Goal: Task Accomplishment & Management: Contribute content

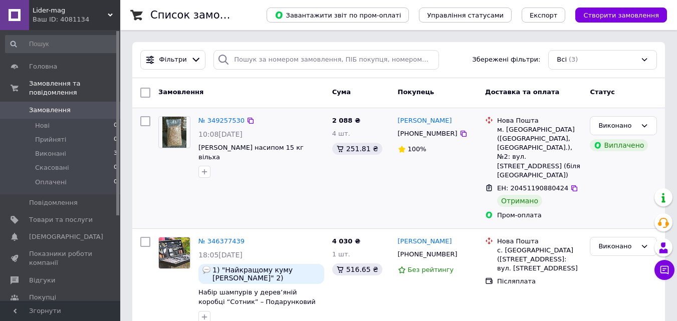
scroll to position [50, 0]
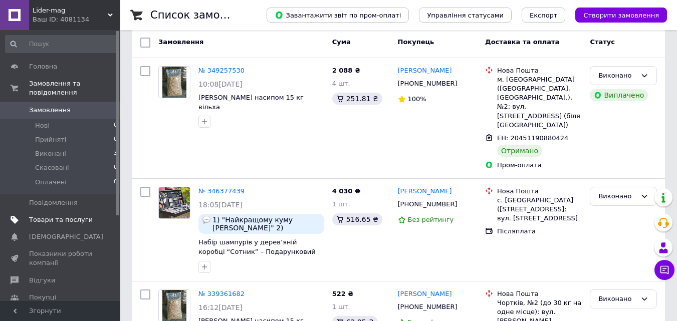
click at [71, 215] on span "Товари та послуги" at bounding box center [61, 219] width 64 height 9
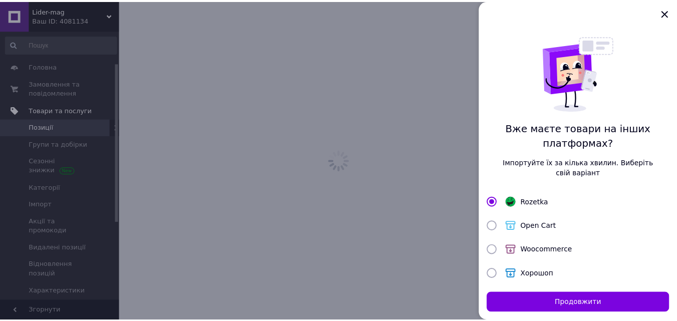
scroll to position [55, 0]
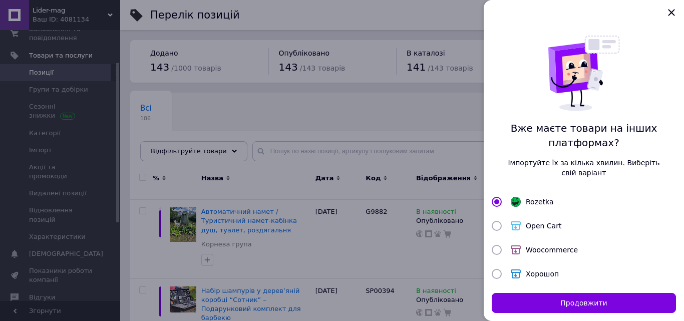
click at [268, 149] on div at bounding box center [342, 160] width 684 height 321
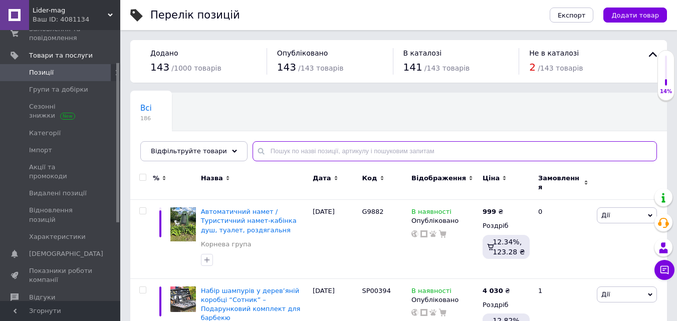
click at [267, 150] on input "text" at bounding box center [454, 151] width 404 height 20
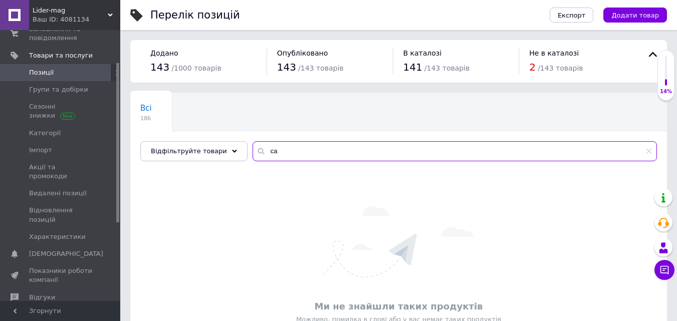
type input "с"
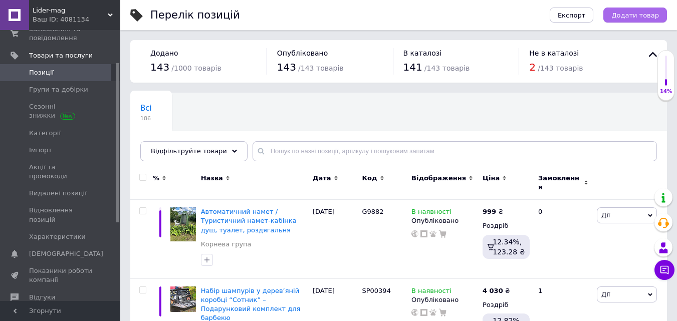
click at [633, 14] on span "Додати товар" at bounding box center [635, 16] width 48 height 8
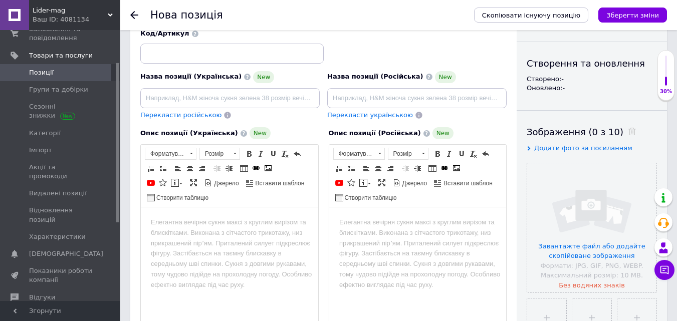
scroll to position [150, 0]
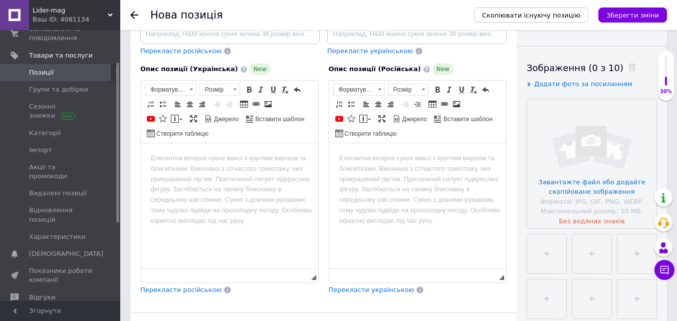
click at [199, 156] on body "Редактор, B32C7E27-FFE4-4F9D-B671-F9A9A07C9A37" at bounding box center [229, 158] width 157 height 11
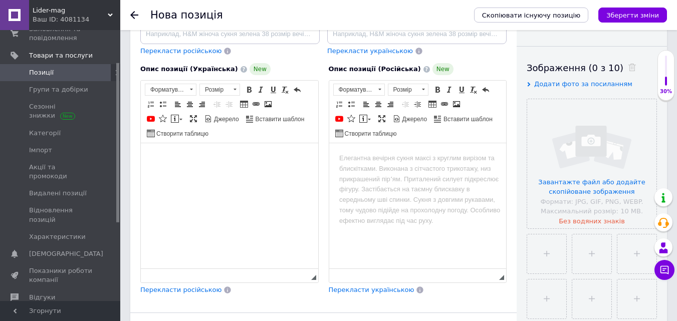
drag, startPoint x: 164, startPoint y: 152, endPoint x: 157, endPoint y: 153, distance: 6.7
click at [157, 153] on body "Редактор, B32C7E27-FFE4-4F9D-B671-F9A9A07C9A37" at bounding box center [229, 158] width 157 height 11
click at [186, 159] on span "Вставити" at bounding box center [188, 160] width 36 height 12
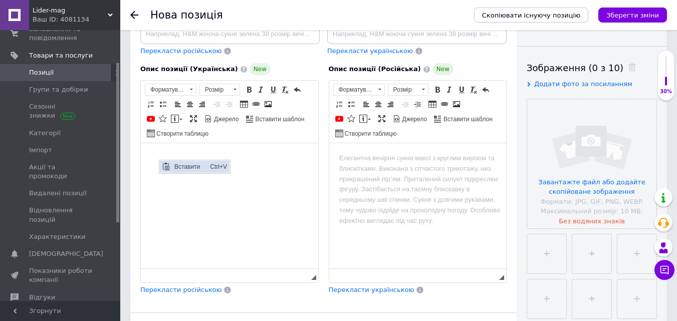
click at [185, 167] on span "Вставити" at bounding box center [190, 167] width 36 height 12
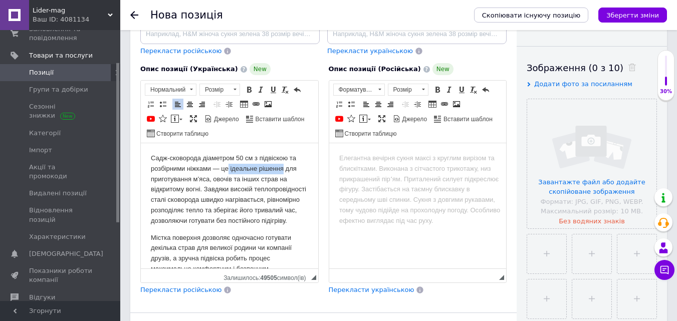
drag, startPoint x: 228, startPoint y: 168, endPoint x: 283, endPoint y: 168, distance: 54.6
click at [283, 168] on p "Садж-сковорода діаметром 50 см з підвіскою та розбірними ніжками — це ідеальне …" at bounding box center [229, 189] width 157 height 73
click at [250, 89] on span at bounding box center [249, 90] width 8 height 8
click at [305, 166] on html "Садж-сковорода діаметром 50 см з підвіскою та розбірними ніжками — це ідеальне …" at bounding box center [229, 213] width 177 height 141
drag, startPoint x: 150, startPoint y: 179, endPoint x: 191, endPoint y: 180, distance: 41.6
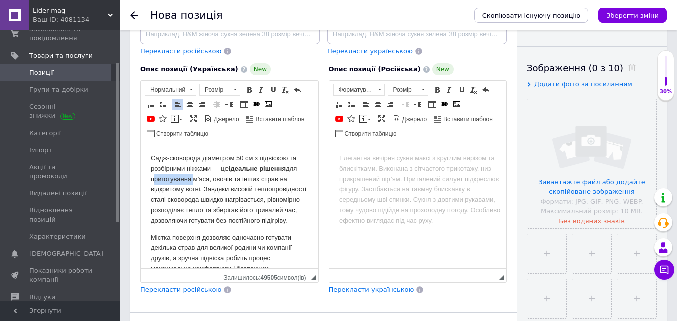
click at [191, 180] on html "Садж-сковорода діаметром 50 см з підвіскою та розбірними ніжками — це ідеальне …" at bounding box center [229, 213] width 177 height 141
click at [249, 90] on span at bounding box center [249, 90] width 8 height 8
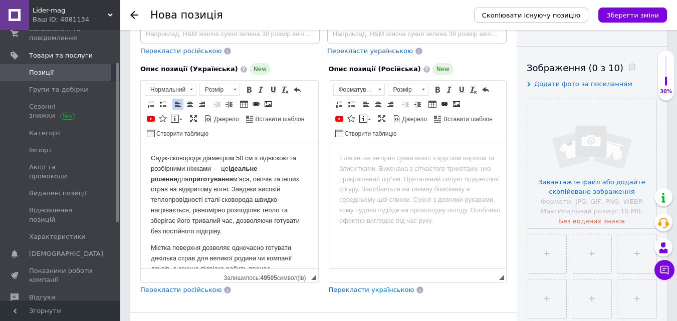
click at [301, 198] on html "Садж-сковорода діаметром 50 см з підвіскою та розбірними ніжками — це ідеальне …" at bounding box center [229, 219] width 177 height 152
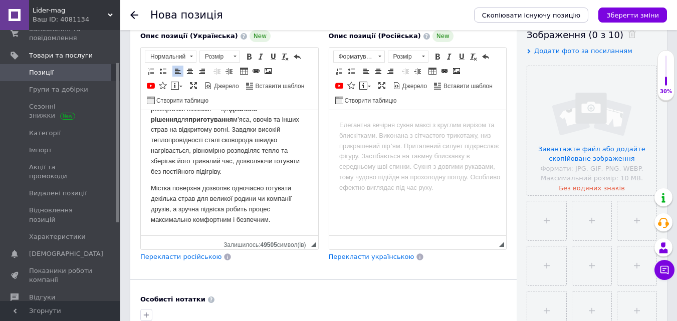
scroll to position [200, 0]
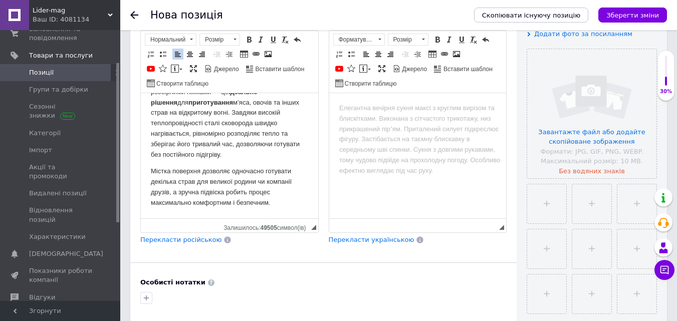
click at [351, 107] on body "Редактор, FE620608-14BC-4825-97E1-59E04CD126CC" at bounding box center [417, 108] width 157 height 11
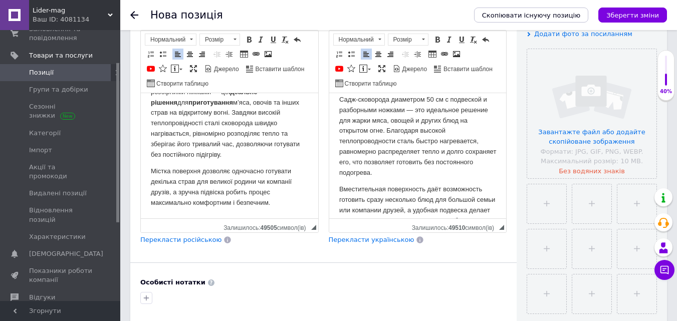
scroll to position [0, 0]
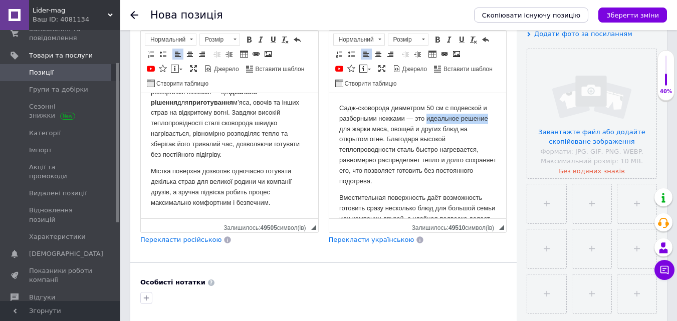
drag, startPoint x: 425, startPoint y: 117, endPoint x: 488, endPoint y: 123, distance: 63.4
click at [488, 123] on html "Садж-сковорода диаметром 50 см с подвеской и разборными ножками — это идеальное…" at bounding box center [417, 169] width 177 height 152
click at [435, 40] on span at bounding box center [437, 40] width 8 height 8
click at [483, 145] on p "Садж-сковорода диаметром 50 см с подвеской и разборными ножками — это идеальное…" at bounding box center [417, 144] width 157 height 83
drag, startPoint x: 380, startPoint y: 129, endPoint x: 398, endPoint y: 131, distance: 17.6
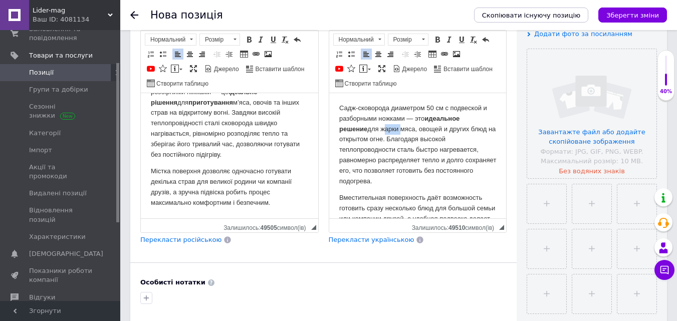
click at [398, 131] on p "Садж-сковорода диаметром 50 см с подвеской и разборными ножками — это идеальное…" at bounding box center [417, 144] width 157 height 83
click at [400, 130] on p "Садж-сковорода диаметром 50 см с подвеской и разборными ножками — это идеальное…" at bounding box center [417, 144] width 157 height 83
drag, startPoint x: 399, startPoint y: 130, endPoint x: 371, endPoint y: 131, distance: 28.1
click at [371, 131] on p "Садж-сковорода диаметром 50 см с подвеской и разборными ножками — это идеальное…" at bounding box center [417, 144] width 157 height 83
click at [439, 38] on span at bounding box center [437, 40] width 8 height 8
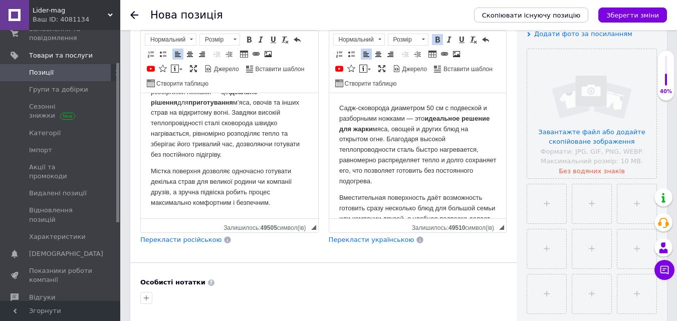
click at [332, 134] on html "Садж-сковорода диаметром 50 см с подвеской и разборными ножками — это идеальное…" at bounding box center [417, 169] width 177 height 152
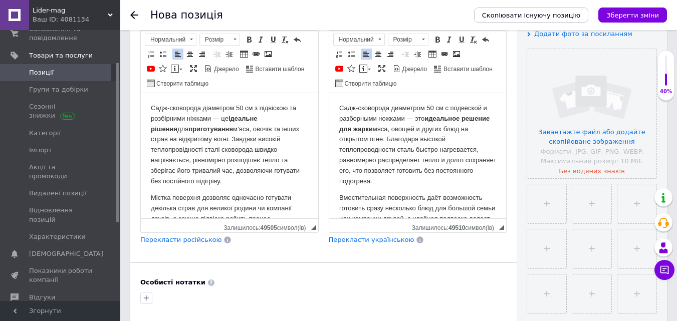
click at [257, 117] on strong "ідеальне рішення" at bounding box center [204, 124] width 107 height 18
drag, startPoint x: 288, startPoint y: 119, endPoint x: 297, endPoint y: 119, distance: 9.5
click at [297, 119] on p "Садж-сковорода діаметром 50 см з підвіскою та розбірними ніжками — це ідеальне …" at bounding box center [229, 144] width 157 height 83
drag, startPoint x: 296, startPoint y: 120, endPoint x: 289, endPoint y: 121, distance: 7.6
click at [289, 121] on html "Садж-сковорода діаметром 50 см з підвіскою та розбірними ніжками — це ідеальне …" at bounding box center [229, 169] width 177 height 152
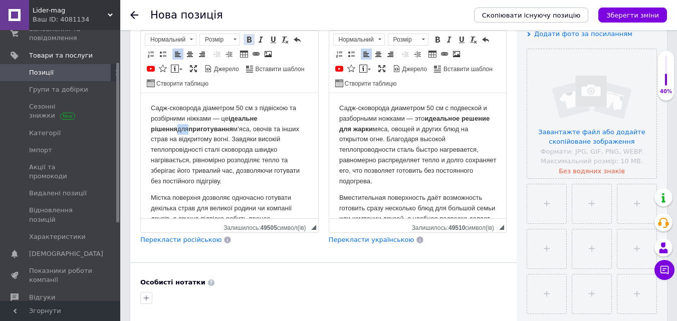
click at [249, 37] on span at bounding box center [249, 40] width 8 height 8
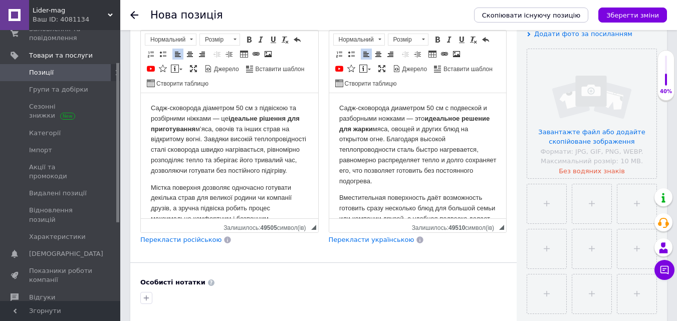
click at [303, 138] on html "Садж-сковорода діаметром 50 см з підвіскою та розбірними ніжками — це ідеальне …" at bounding box center [229, 163] width 177 height 141
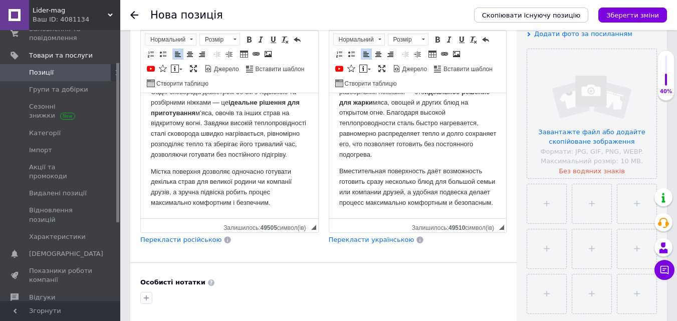
scroll to position [27, 0]
drag, startPoint x: 429, startPoint y: 192, endPoint x: 471, endPoint y: 201, distance: 43.4
click at [471, 201] on p "Вместительная поверхность даёт возможность готовить сразу несколько блюд для бо…" at bounding box center [417, 187] width 157 height 42
click at [437, 40] on span at bounding box center [437, 40] width 8 height 8
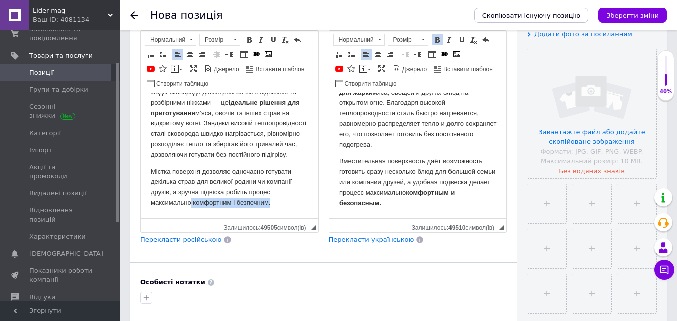
drag, startPoint x: 192, startPoint y: 203, endPoint x: 271, endPoint y: 203, distance: 79.1
click at [271, 203] on p "Містка поверхня дозволяє одночасно готувати декілька страв для великої родини ч…" at bounding box center [229, 188] width 157 height 42
click at [251, 39] on span at bounding box center [249, 40] width 8 height 8
click at [298, 180] on p "Містка поверхня дозволяє одночасно готувати декілька страв для великої родини ч…" at bounding box center [229, 188] width 157 height 42
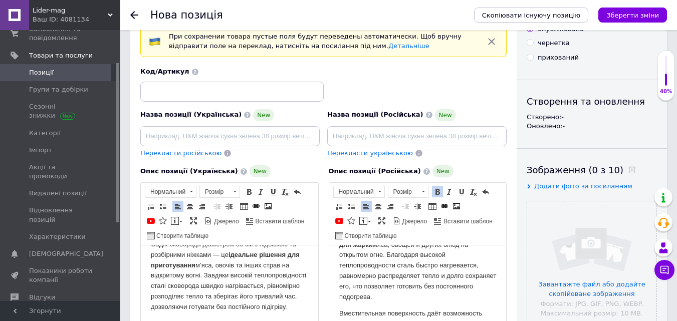
scroll to position [0, 0]
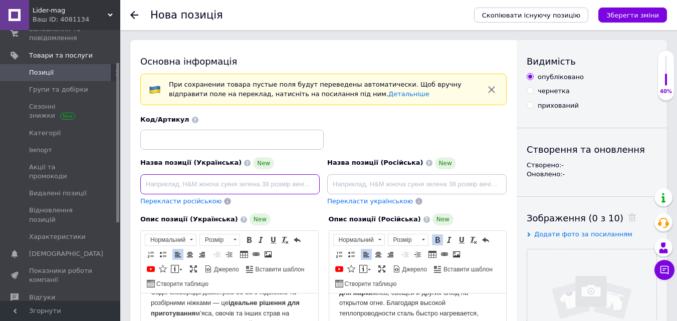
click at [167, 181] on input at bounding box center [229, 184] width 179 height 20
paste input "Садж-сковорода 50 см з підвіскою та розбірними ніжками для приготування на вогні"
type input "Садж-сковорода 50 см з підвіскою та розбірними ніжками для приготування на вогні"
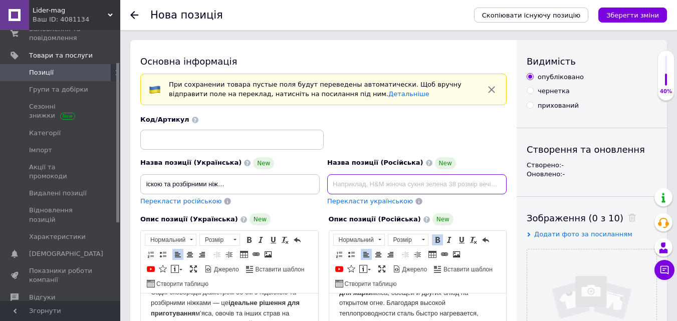
scroll to position [0, 0]
click at [337, 186] on input at bounding box center [416, 184] width 179 height 20
paste input "Садж-сковорода 50 см с подвеской и разборными ножками для приготовления на кост…"
type input "Садж-сковорода 50 см с подвеской и разборными ножками для приготовления на кост…"
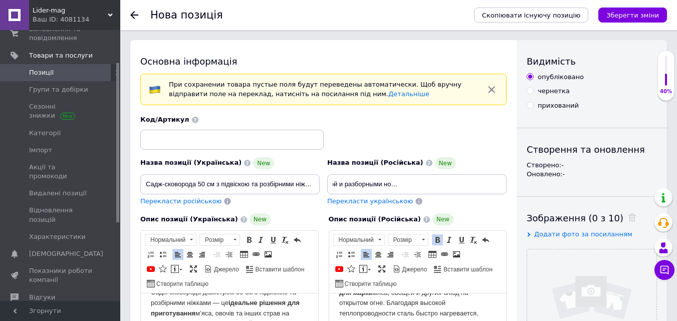
click at [491, 146] on div "Код/Артикул" at bounding box center [324, 133] width 374 height 42
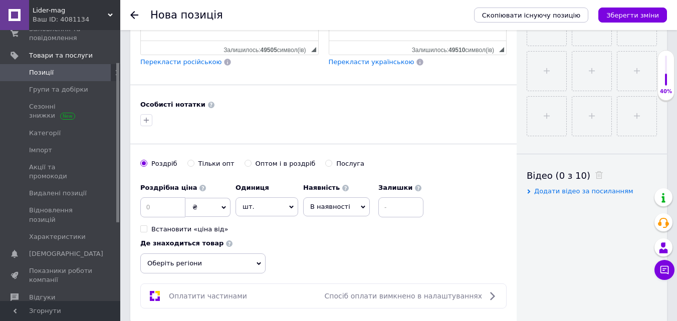
scroll to position [401, 0]
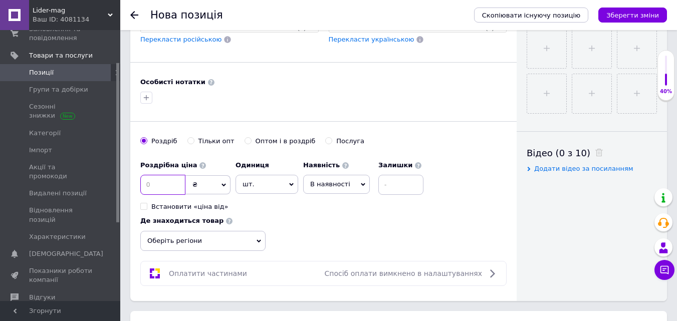
click at [158, 185] on input at bounding box center [162, 185] width 45 height 20
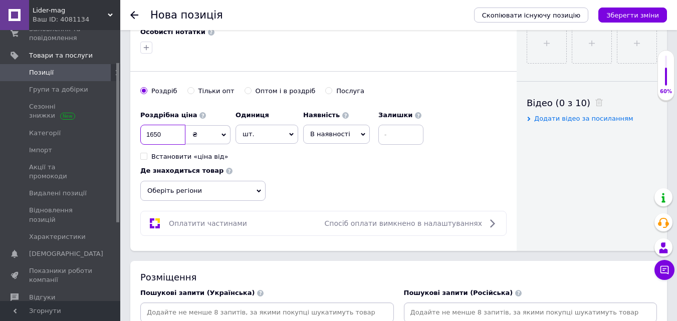
type input "1650"
click at [305, 194] on div "Роздрібна ціна 1650 ₴ $ EUR CHF GBP ¥ PLN ₸ MDL HUF KGS CNY TRY KRW lei Встанов…" at bounding box center [323, 153] width 366 height 95
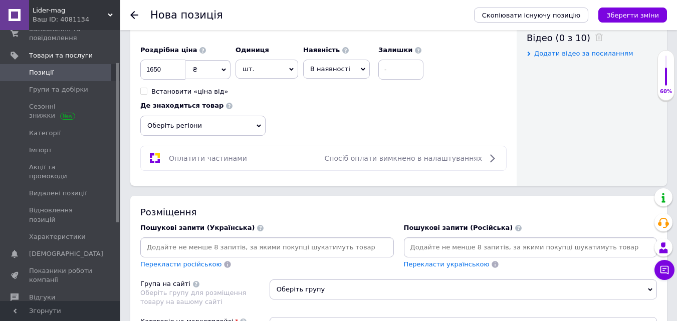
scroll to position [501, 0]
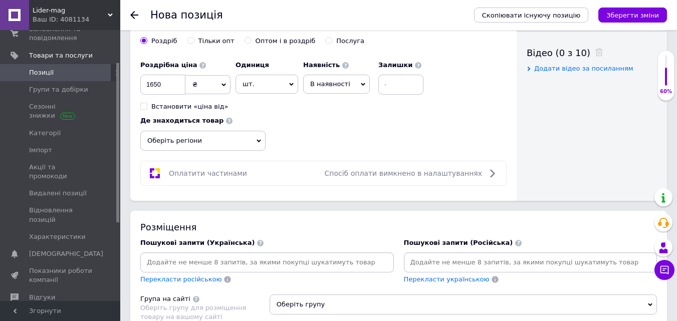
click at [259, 139] on icon at bounding box center [258, 141] width 5 height 5
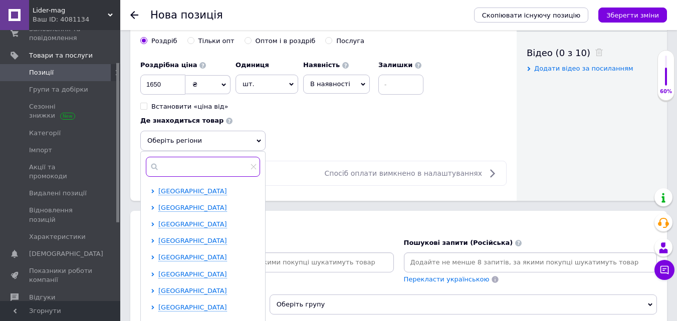
click at [176, 166] on input "text" at bounding box center [203, 167] width 114 height 20
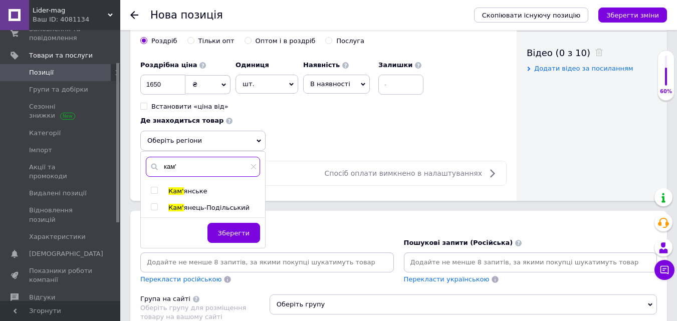
type input "кам'"
click at [223, 209] on span "янець-Подільський" at bounding box center [217, 208] width 66 height 8
checkbox input "true"
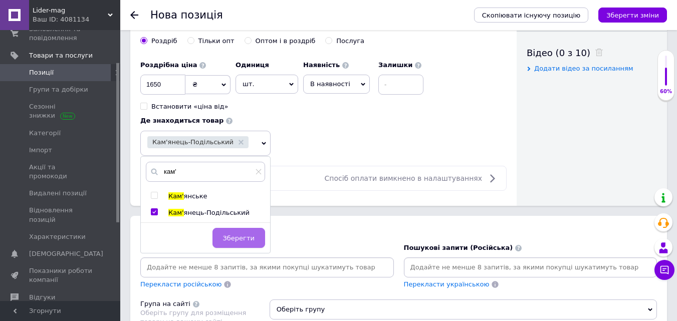
click at [234, 236] on span "Зберегти" at bounding box center [239, 238] width 32 height 8
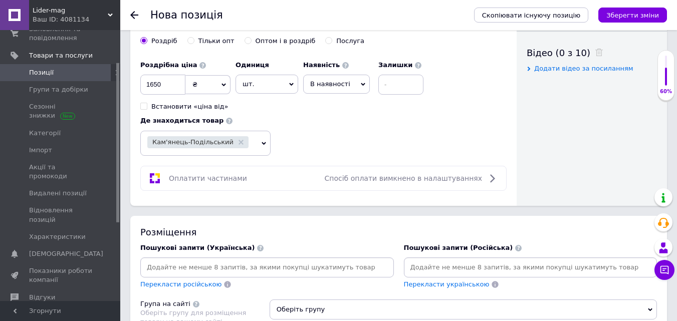
click at [292, 136] on div "Роздрібна ціна 1650 ₴ $ EUR CHF GBP ¥ PLN ₸ MDL HUF KGS CNY TRY KRW lei Встанов…" at bounding box center [323, 106] width 366 height 100
click at [301, 123] on div "Роздрібна ціна 1650 ₴ $ EUR CHF GBP ¥ PLN ₸ MDL HUF KGS CNY TRY KRW lei Встанов…" at bounding box center [323, 106] width 366 height 100
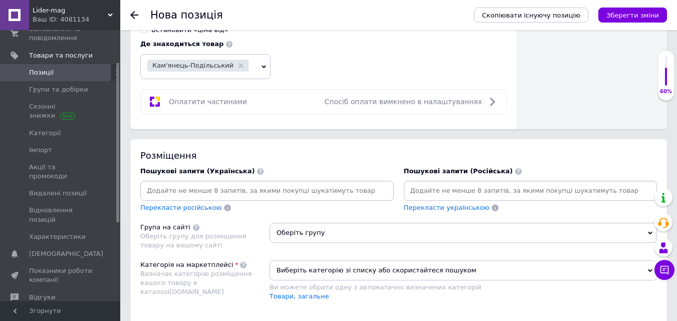
scroll to position [601, 0]
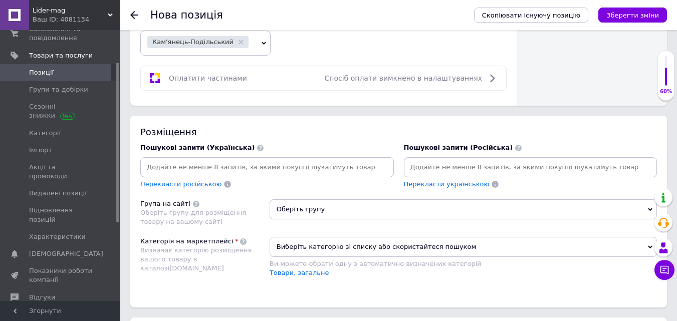
click at [245, 166] on input at bounding box center [266, 167] width 249 height 15
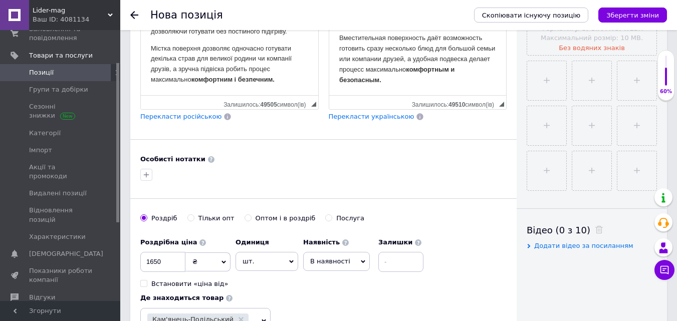
scroll to position [301, 0]
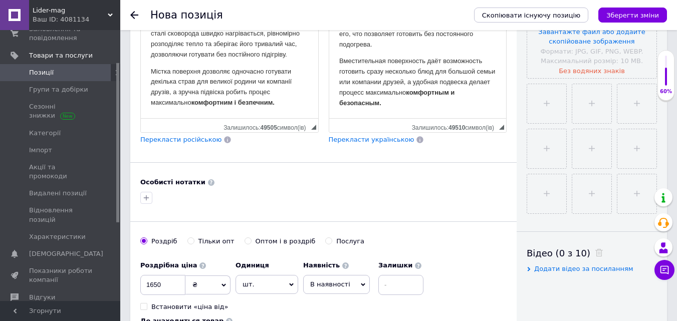
click at [278, 104] on p "Містка поверхня дозволяє одночасно готувати декілька страв для великої родини ч…" at bounding box center [229, 88] width 157 height 42
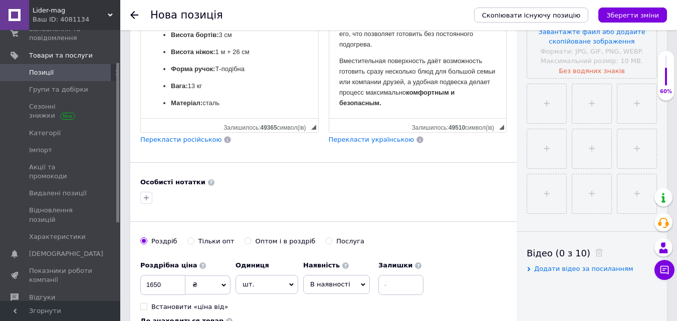
scroll to position [145, 0]
click at [391, 105] on p "Вместительная поверхность даёт возможность готовить сразу несколько блюд для бо…" at bounding box center [417, 83] width 157 height 52
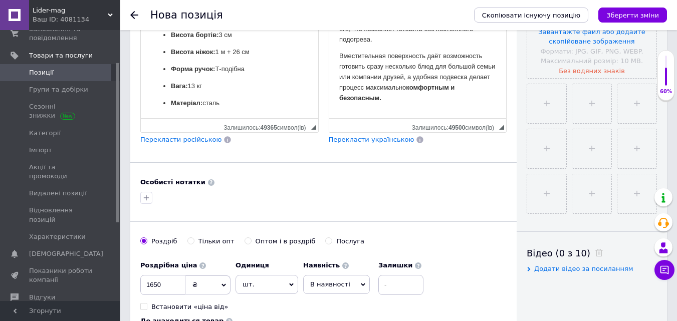
scroll to position [143, 0]
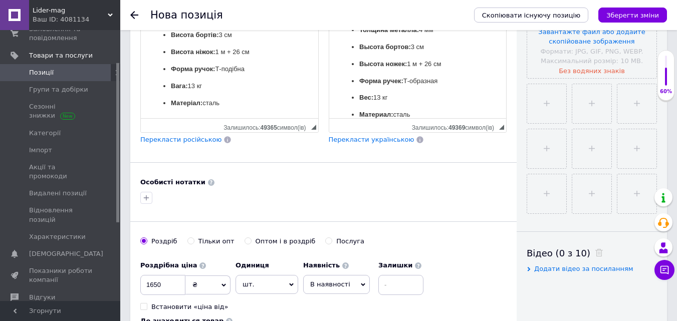
click at [424, 63] on p "Высота ножек: 1 м + 26 см" at bounding box center [417, 65] width 117 height 11
drag, startPoint x: 444, startPoint y: 64, endPoint x: 420, endPoint y: 66, distance: 24.2
click at [420, 66] on p "Высота ножек: 1 м + 26 см" at bounding box center [417, 65] width 117 height 11
click at [459, 66] on p "Высота ножек: 1 м + 26 см" at bounding box center [417, 65] width 117 height 11
drag, startPoint x: 447, startPoint y: 64, endPoint x: 421, endPoint y: 66, distance: 26.1
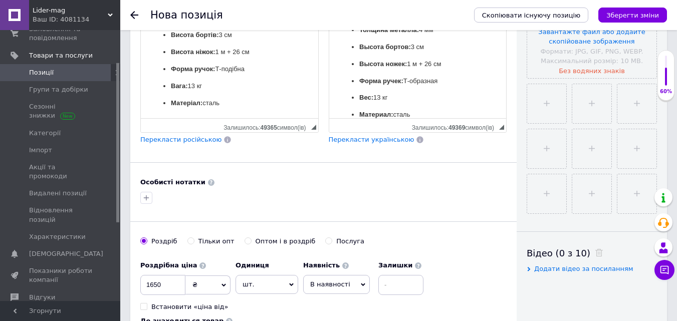
click at [421, 66] on p "Высота ножек: 1 м + 26 см" at bounding box center [417, 65] width 117 height 11
drag, startPoint x: 251, startPoint y: 53, endPoint x: 230, endPoint y: 54, distance: 21.6
click at [230, 54] on p "Висота ніжок: 1 м + 26 см" at bounding box center [229, 53] width 117 height 11
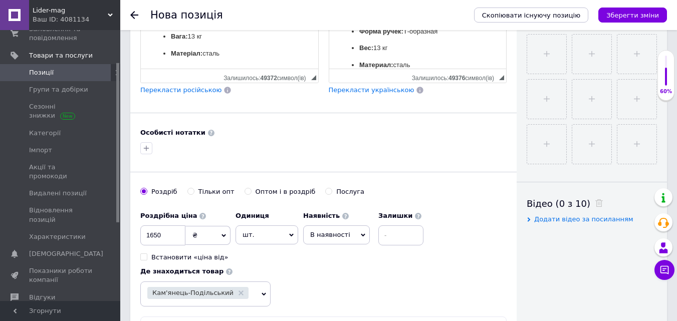
scroll to position [200, 0]
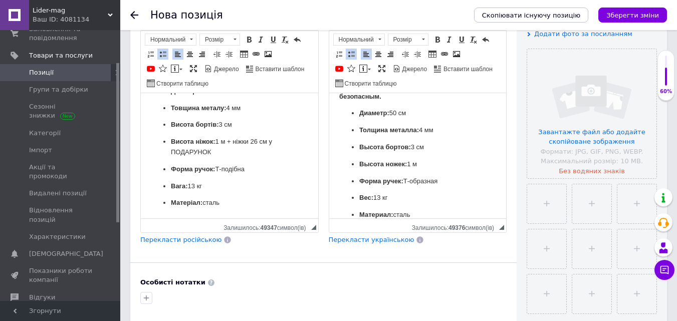
drag, startPoint x: 168, startPoint y: 161, endPoint x: 213, endPoint y: 162, distance: 45.1
click at [213, 162] on ul "Діаметр: 50 см Товщина металу: 4 мм Висота бортів: 3 см Висота ніжок: 1 м + ніж…" at bounding box center [229, 147] width 157 height 122
click at [248, 38] on span at bounding box center [249, 40] width 8 height 8
click at [260, 38] on span at bounding box center [261, 40] width 8 height 8
click at [290, 178] on ul "Діаметр: 50 см Товщина металу: 4 мм Висота бортів: 3 см Висота ніжок: 1 м + ніж…" at bounding box center [229, 147] width 157 height 122
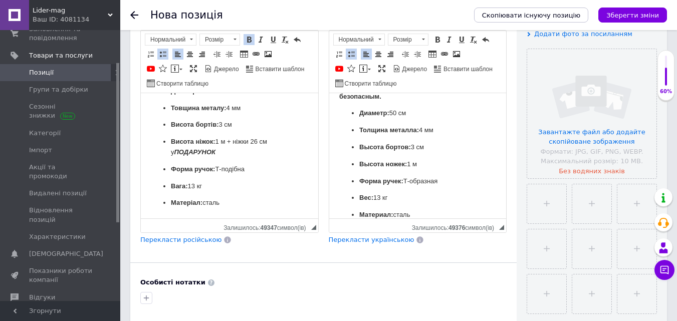
click at [423, 162] on p "Высота ножек: 1 м" at bounding box center [417, 164] width 117 height 11
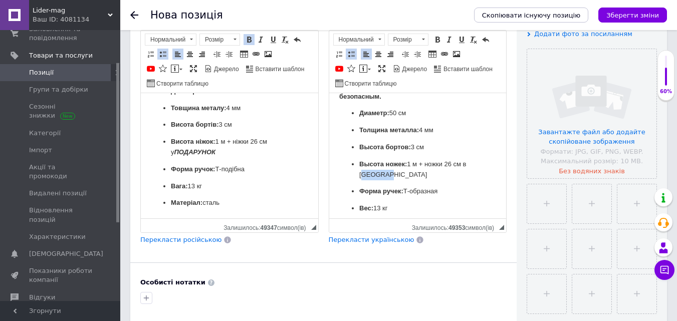
drag, startPoint x: 356, startPoint y: 174, endPoint x: 402, endPoint y: 171, distance: 45.7
click at [402, 171] on ul "Диаметр: 50 см Толщина металла: 4 мм Высота бортов: 3 см Высота ножек: 1 м + но…" at bounding box center [417, 169] width 157 height 122
click at [436, 38] on span at bounding box center [437, 40] width 8 height 8
click at [451, 39] on span at bounding box center [449, 40] width 8 height 8
click at [457, 175] on p "Высота ножек: 1 м + ножки 26 см в [GEOGRAPHIC_DATA]" at bounding box center [417, 169] width 117 height 21
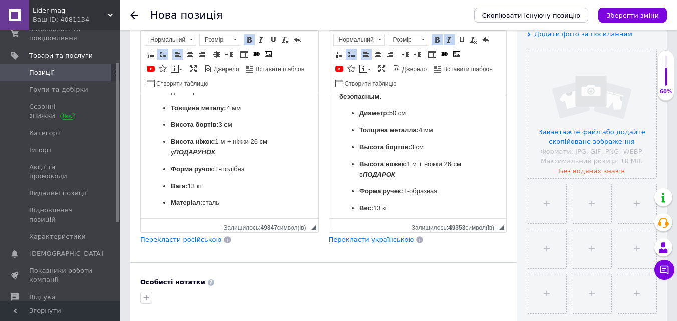
click at [465, 191] on p "Форма ручек: Т-образная" at bounding box center [417, 191] width 117 height 11
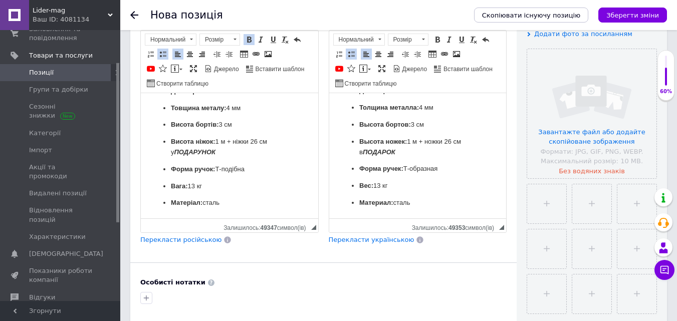
scroll to position [155, 0]
click at [420, 204] on p "Материал: сталь" at bounding box center [417, 203] width 117 height 11
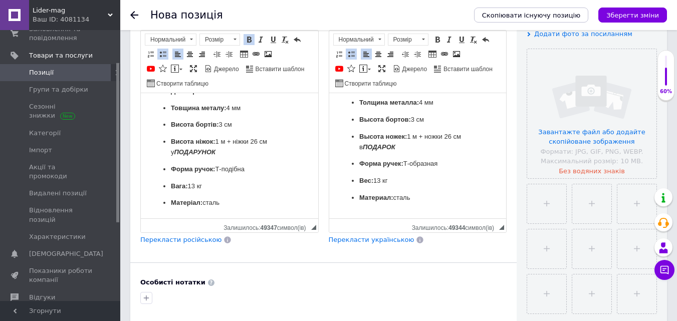
scroll to position [227, 0]
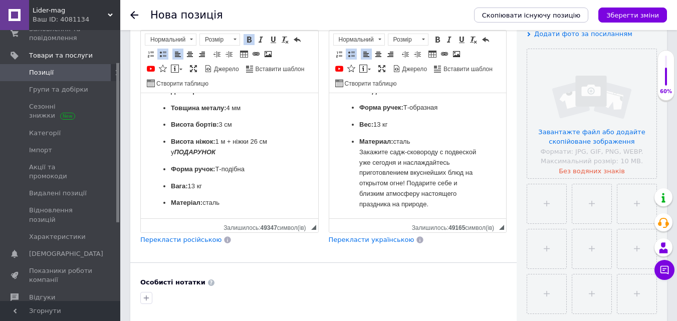
click at [423, 141] on p "Материал: сталь ​​​​​​​Закажите садж-сковороду с подвеской уже сегодня и наслаж…" at bounding box center [417, 173] width 117 height 73
click at [228, 203] on p "Матеріал: сталь" at bounding box center [229, 203] width 117 height 11
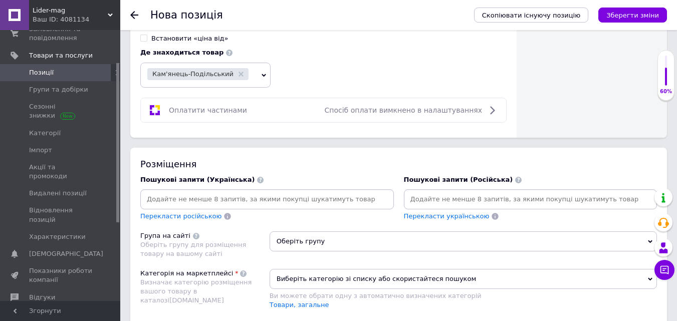
scroll to position [601, 0]
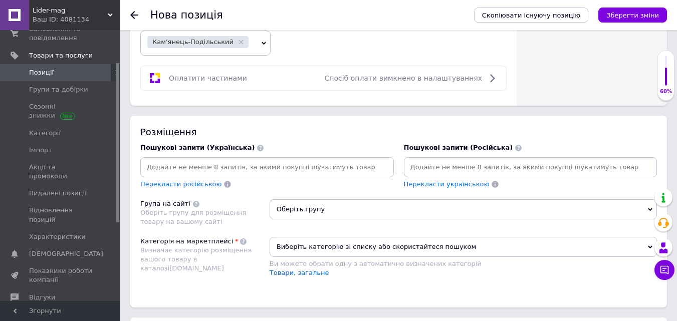
click at [218, 169] on input at bounding box center [266, 167] width 249 height 15
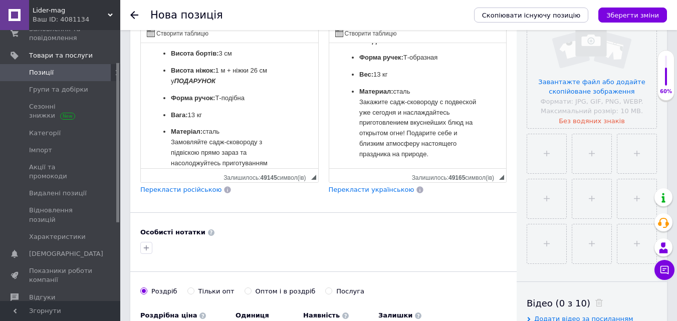
scroll to position [166, 0]
drag, startPoint x: 162, startPoint y: 129, endPoint x: 254, endPoint y: 125, distance: 92.3
click at [254, 125] on ul "Діаметр: 50 см Товщина металу: 4 мм Висота бортів: 3 см Висота ніжок: 1 м + ніж…" at bounding box center [229, 112] width 157 height 195
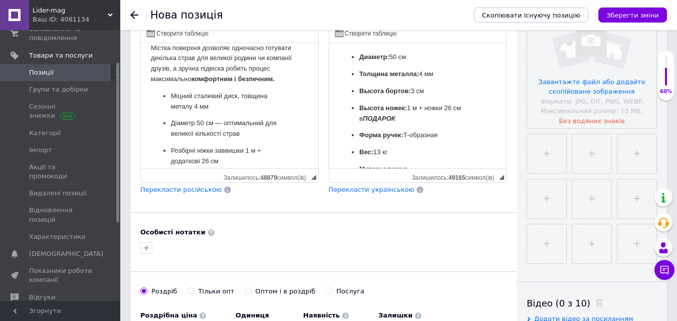
scroll to position [127, 0]
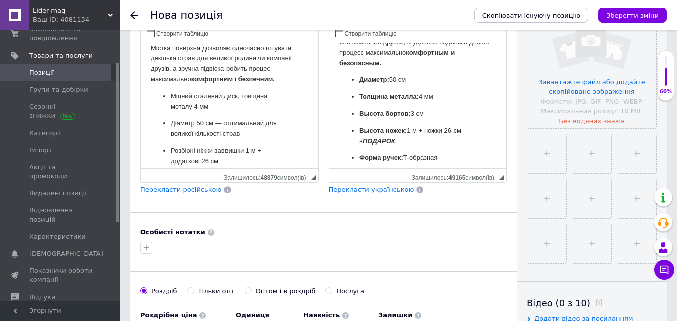
click at [359, 78] on li "Диаметр: 50 см" at bounding box center [417, 80] width 117 height 11
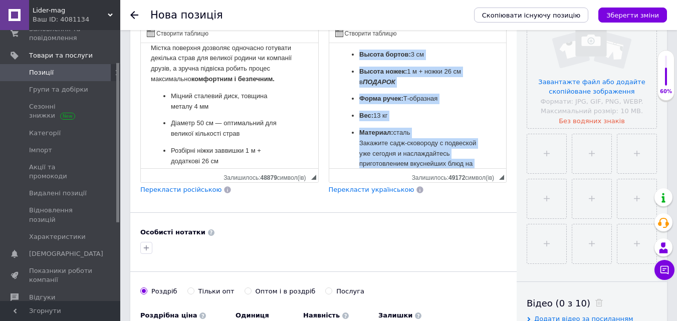
scroll to position [238, 0]
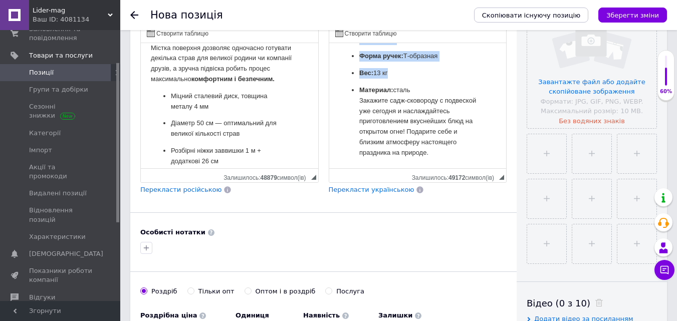
drag, startPoint x: 351, startPoint y: 78, endPoint x: 466, endPoint y: 61, distance: 116.0
click at [466, 61] on ul "Диаметр: 50 см Толщина металла: 4 мм Высота бортов: 3 см Высота ножек: 1 м + но…" at bounding box center [417, 65] width 157 height 185
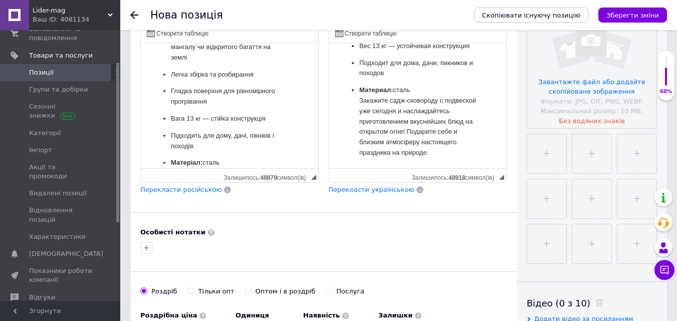
scroll to position [340, 0]
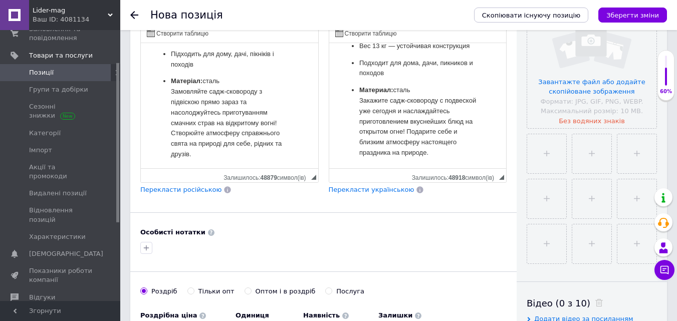
click at [223, 90] on p "Матеріал: сталь Замовляйте садж-сковороду з підвіскою прямо зараз та насолоджуй…" at bounding box center [229, 117] width 117 height 83
click at [170, 99] on ul "Міцний сталевий диск, товщина металу 4 мм Діаметр 50 см — оптимальний для велик…" at bounding box center [229, 0] width 157 height 319
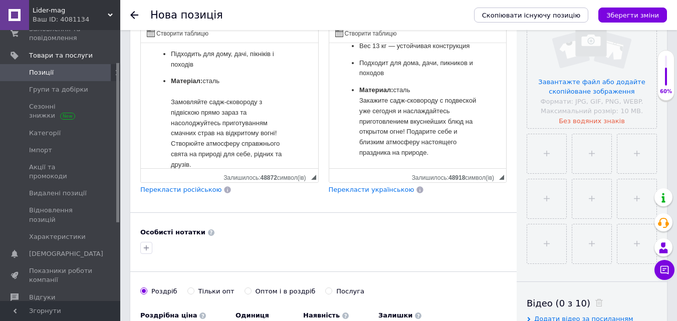
click at [359, 90] on p "Материал: сталь Закажите садж-сковороду с подвеской уже сегодня и наслаждайтесь…" at bounding box center [417, 121] width 117 height 73
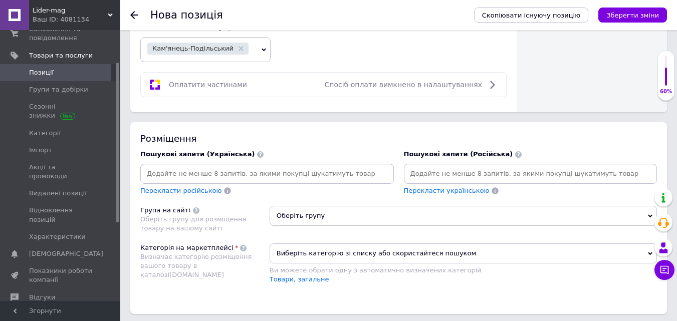
scroll to position [601, 0]
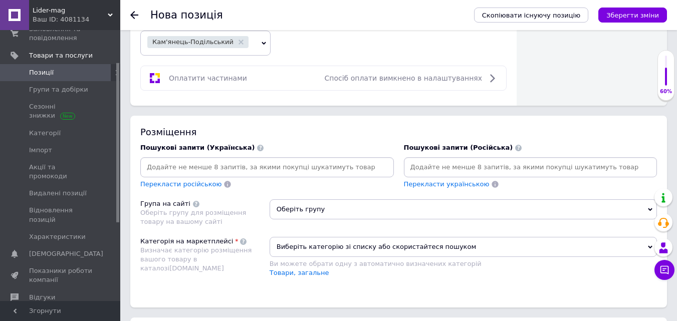
click at [206, 168] on input at bounding box center [266, 167] width 249 height 15
click at [193, 169] on input at bounding box center [266, 167] width 249 height 15
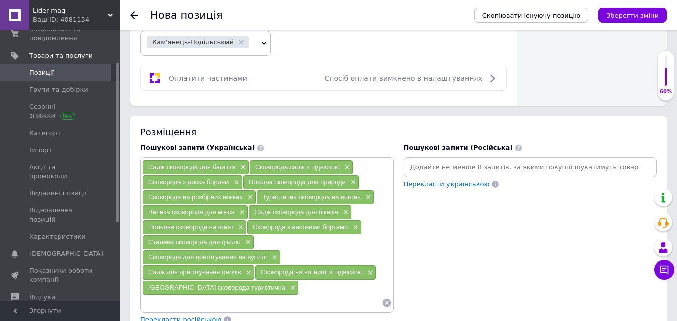
click at [446, 168] on input at bounding box center [530, 167] width 249 height 15
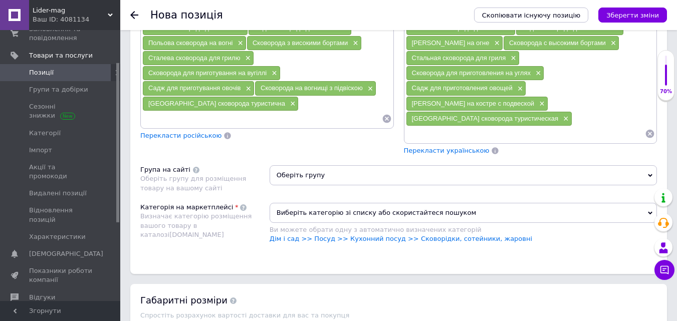
scroll to position [801, 0]
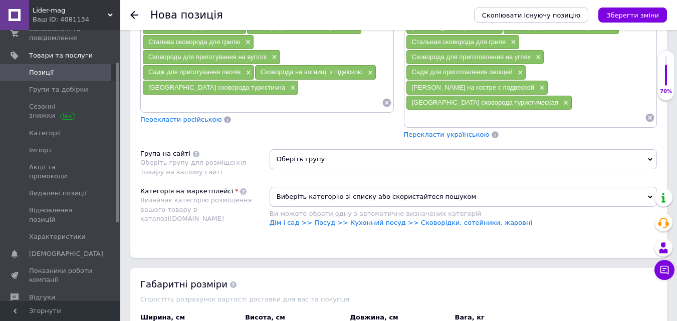
click at [649, 157] on icon at bounding box center [650, 159] width 5 height 5
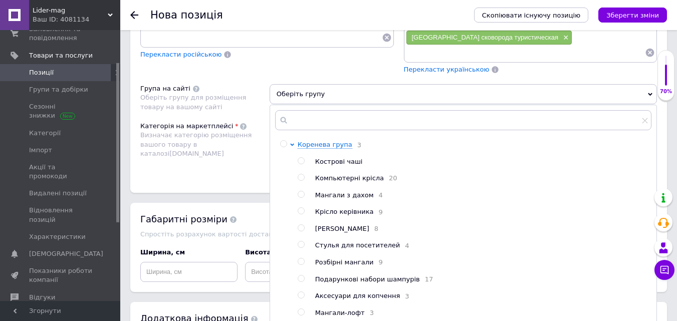
scroll to position [852, 0]
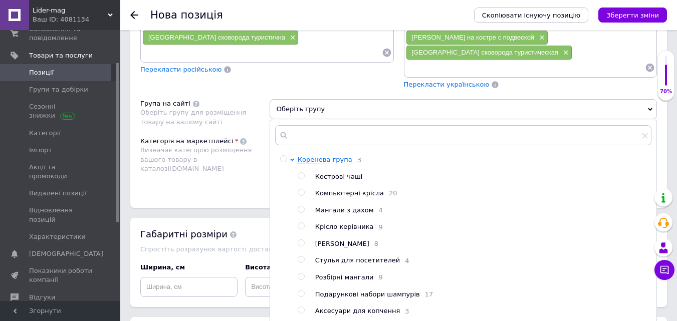
click at [300, 240] on input "radio" at bounding box center [301, 243] width 7 height 7
radio input "true"
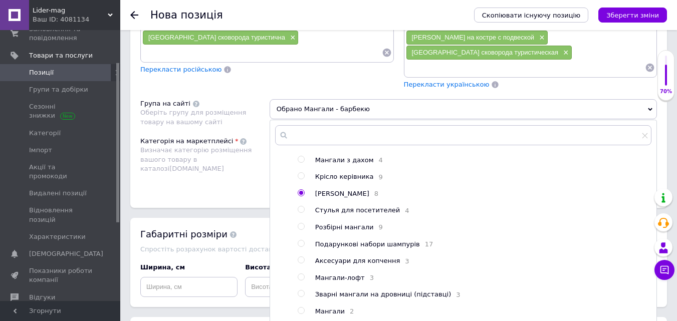
scroll to position [100, 0]
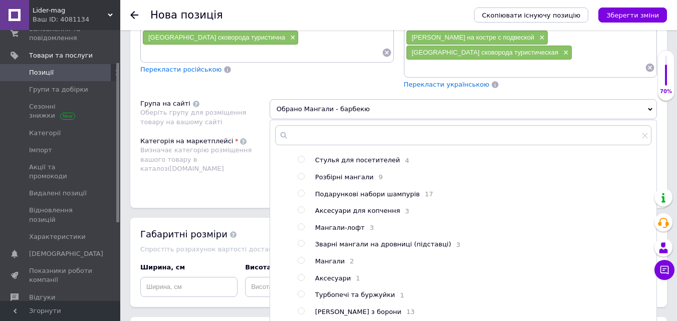
click at [650, 108] on icon at bounding box center [650, 109] width 5 height 3
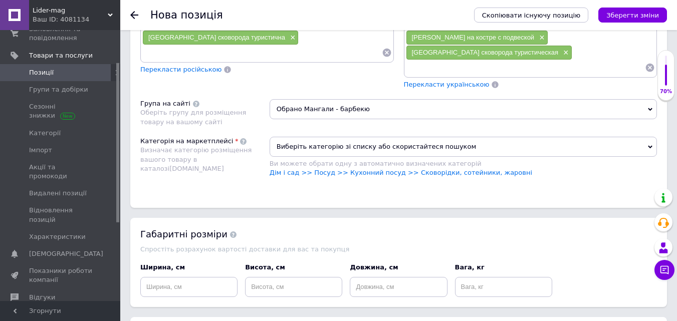
click at [649, 145] on icon at bounding box center [650, 147] width 5 height 5
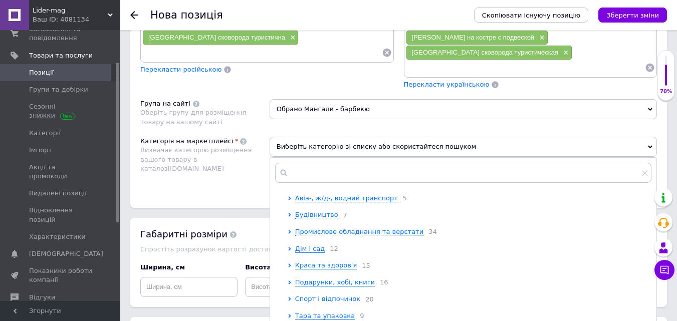
click at [339, 295] on span "Спорт і відпочинок" at bounding box center [327, 299] width 65 height 8
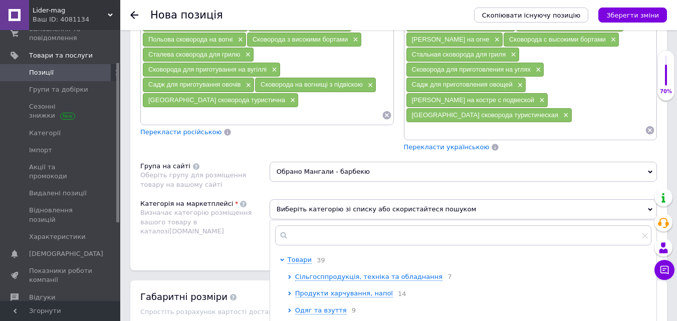
scroll to position [780, 0]
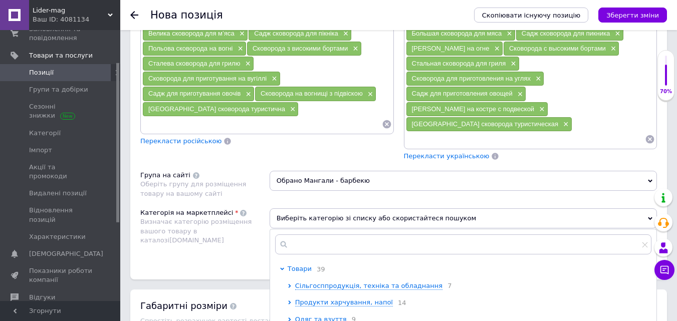
click at [291, 265] on span "Товари" at bounding box center [300, 269] width 24 height 8
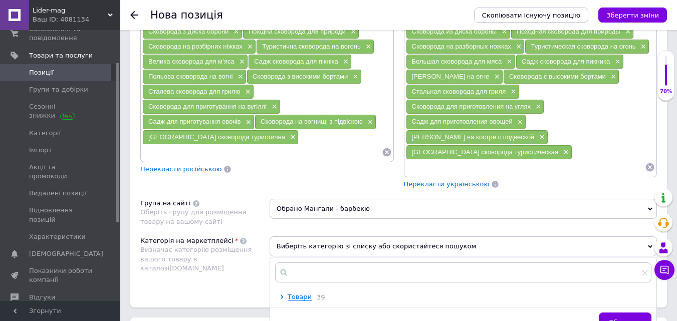
scroll to position [730, 0]
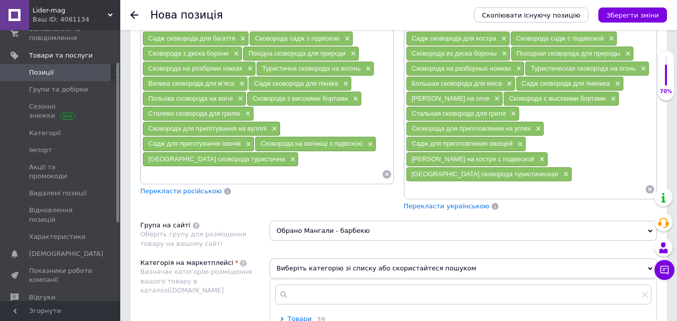
click at [648, 258] on span "Виберіть категорію зі списку або скористайтеся пошуком" at bounding box center [462, 268] width 387 height 20
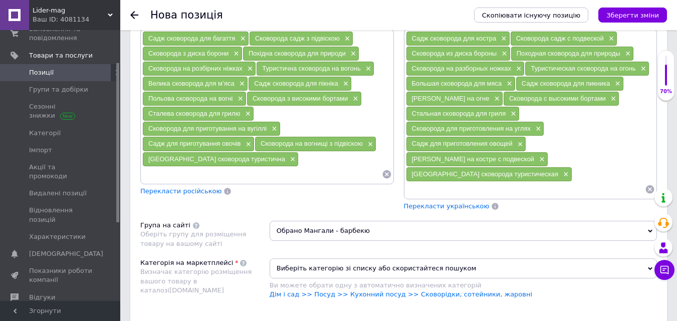
click at [649, 266] on icon at bounding box center [650, 268] width 5 height 5
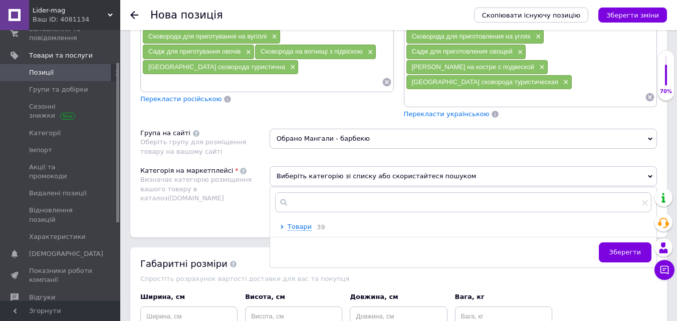
scroll to position [830, 0]
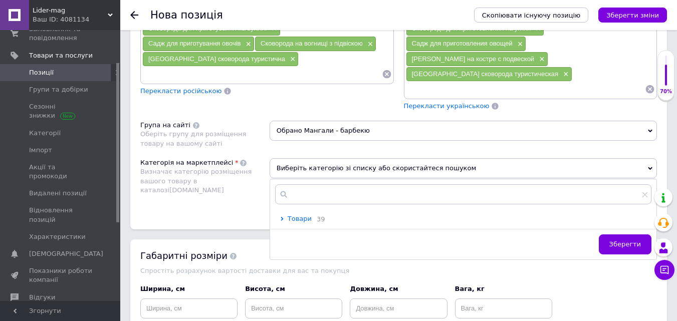
click at [293, 215] on span "Товари" at bounding box center [300, 219] width 24 height 8
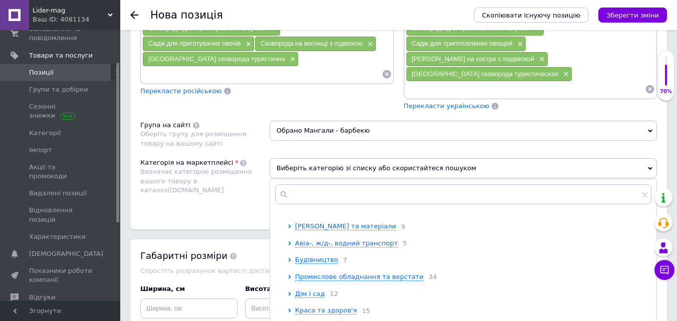
scroll to position [100, 0]
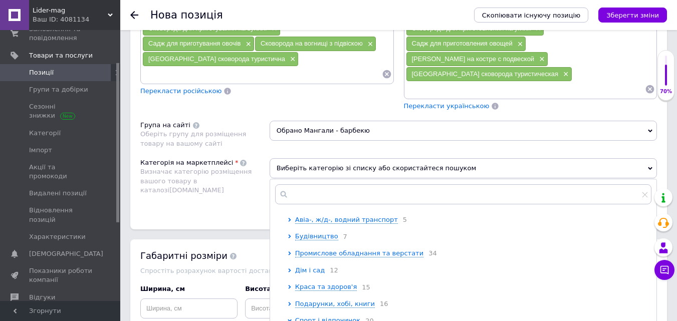
click at [309, 266] on span "Дім і сад" at bounding box center [310, 270] width 30 height 8
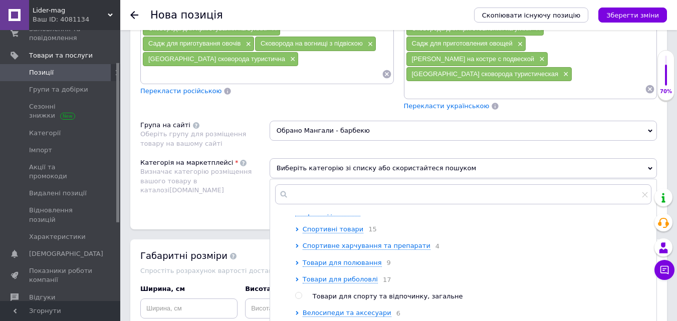
scroll to position [401, 0]
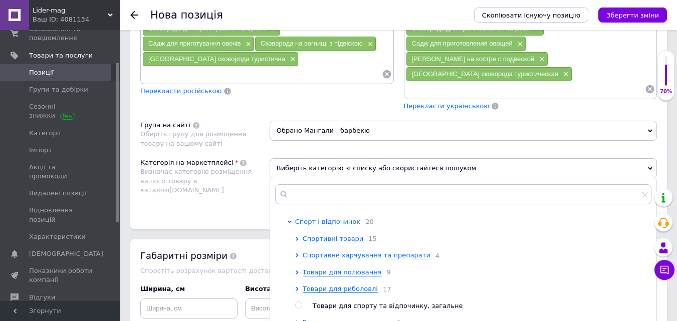
click at [290, 221] on icon at bounding box center [290, 222] width 4 height 3
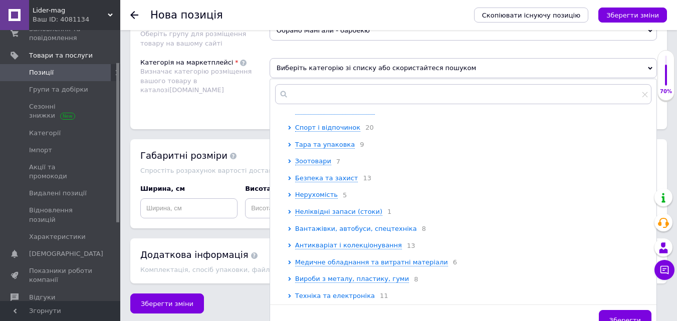
scroll to position [345, 0]
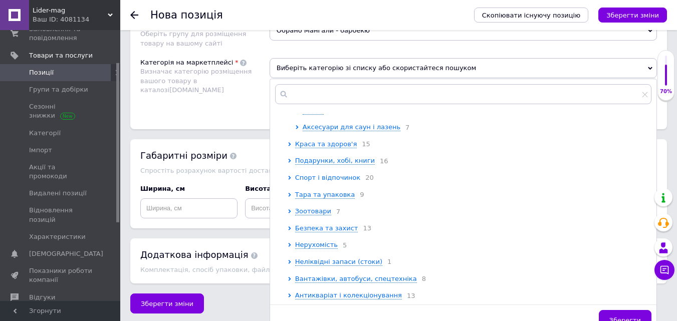
click at [290, 177] on icon at bounding box center [289, 178] width 3 height 4
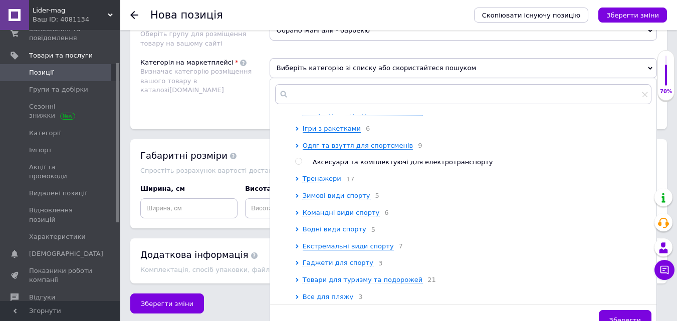
scroll to position [595, 0]
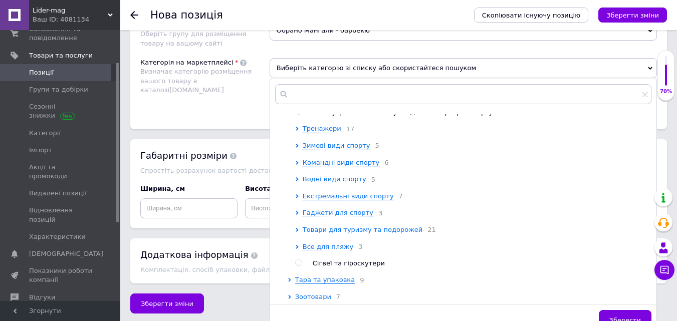
click at [384, 233] on span "Товари для туризму та подорожей" at bounding box center [363, 230] width 120 height 8
click at [645, 92] on icon at bounding box center [645, 95] width 6 height 6
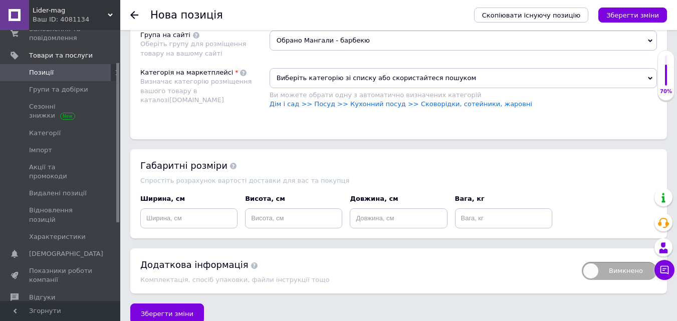
click at [647, 68] on span "Виберіть категорію зі списку або скористайтеся пошуком" at bounding box center [462, 78] width 387 height 20
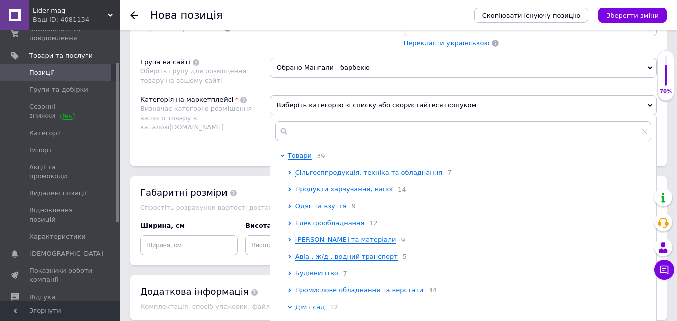
scroll to position [880, 0]
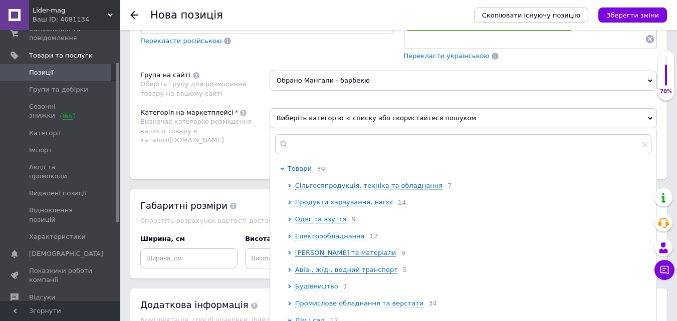
click at [280, 167] on icon at bounding box center [282, 169] width 4 height 4
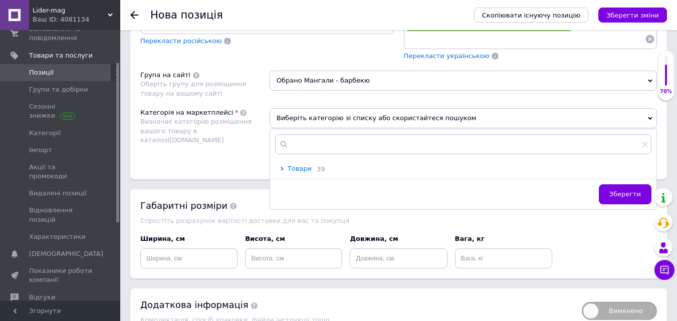
click at [301, 165] on span "Товари" at bounding box center [300, 169] width 24 height 8
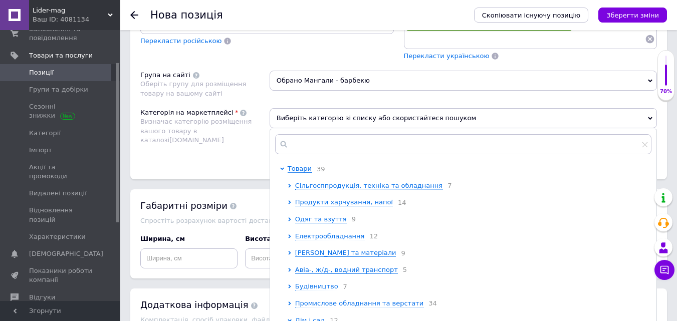
scroll to position [50, 0]
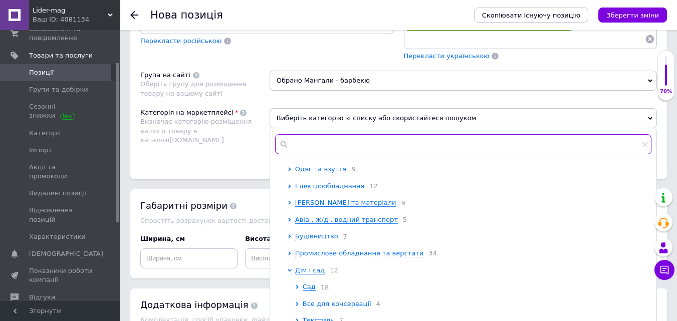
click at [336, 134] on input "text" at bounding box center [463, 144] width 376 height 20
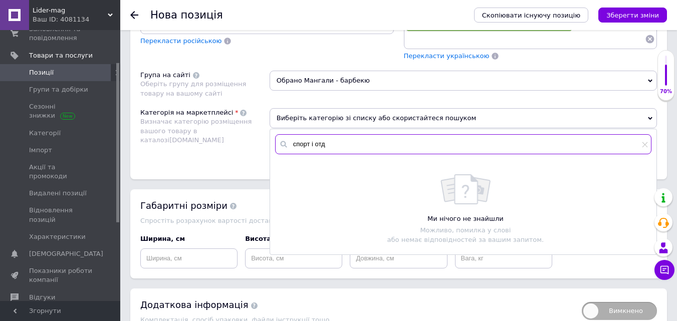
scroll to position [0, 0]
type input "спорт и отдых"
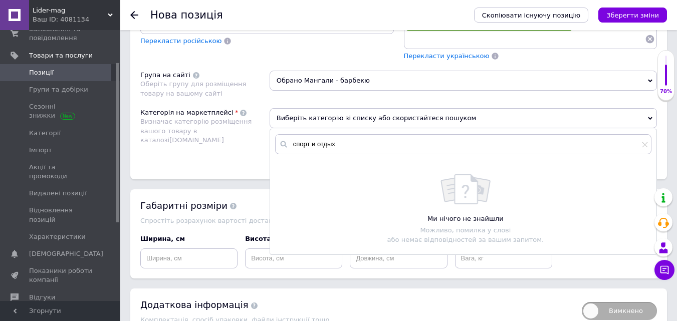
click at [350, 164] on div "Ми нічого не знайшли Можливо, помилка у слові або немає відповідностей за вашим…" at bounding box center [463, 209] width 386 height 90
click at [645, 142] on icon at bounding box center [645, 145] width 6 height 6
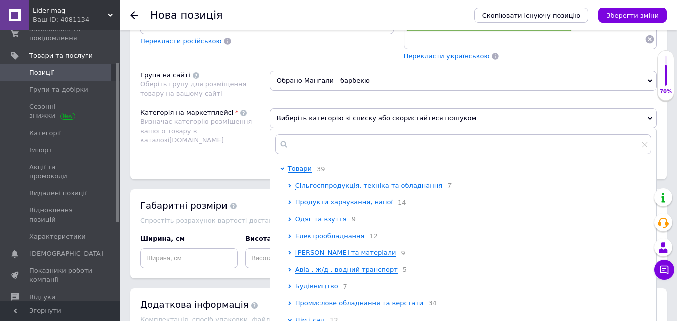
click at [649, 116] on icon at bounding box center [650, 118] width 5 height 5
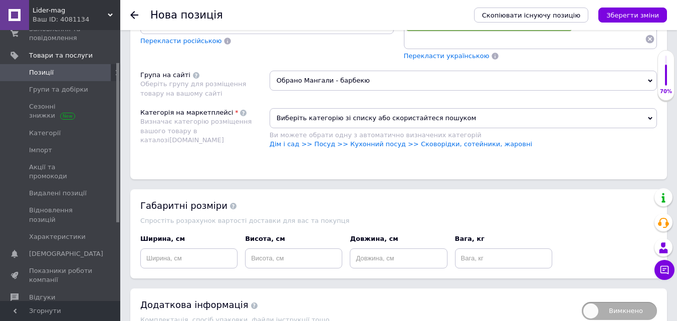
click at [650, 116] on icon at bounding box center [650, 118] width 5 height 5
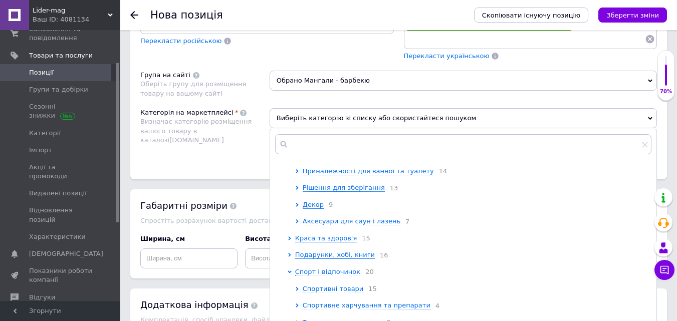
scroll to position [351, 0]
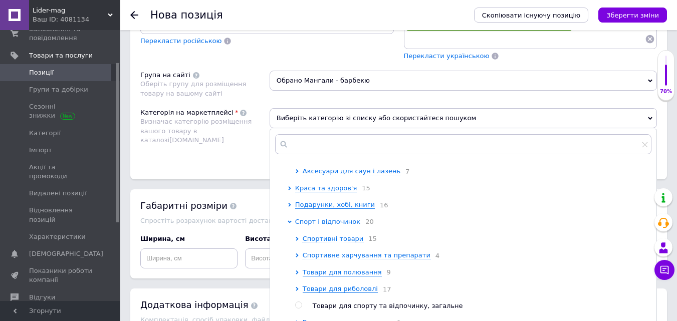
click at [338, 219] on span "Спорт і відпочинок" at bounding box center [327, 222] width 65 height 8
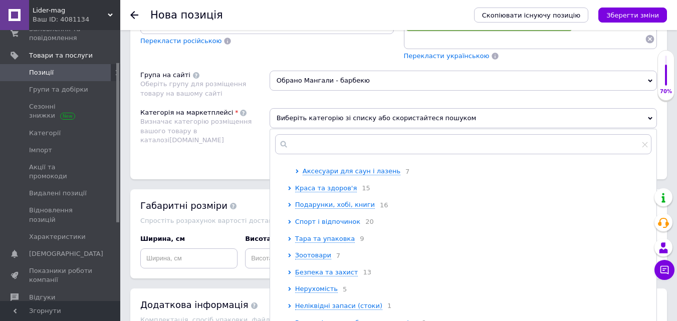
click at [335, 220] on span "Спорт і відпочинок" at bounding box center [327, 222] width 65 height 8
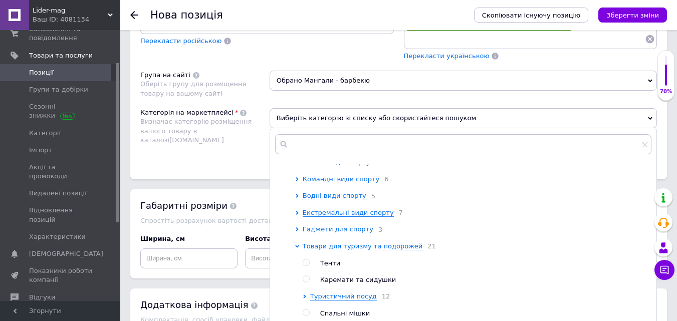
scroll to position [651, 0]
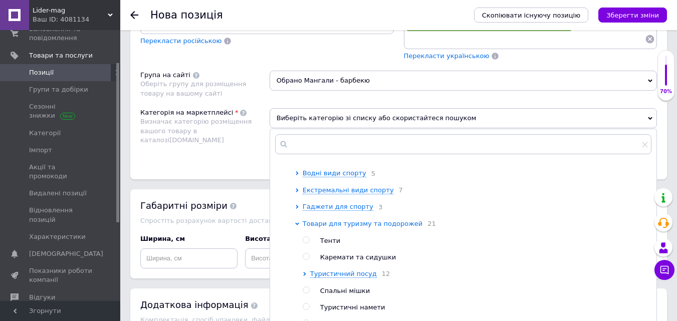
click at [389, 227] on span "Товари для туризму та подорожей" at bounding box center [363, 224] width 120 height 8
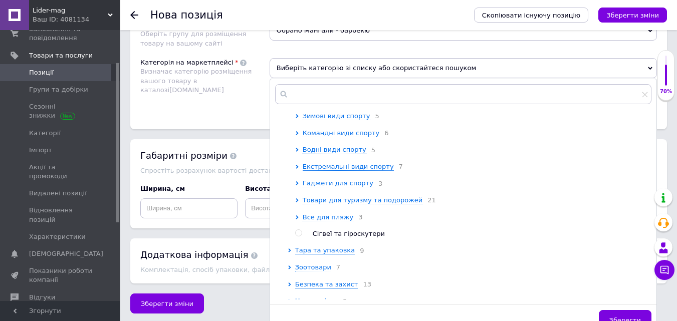
scroll to position [641, 0]
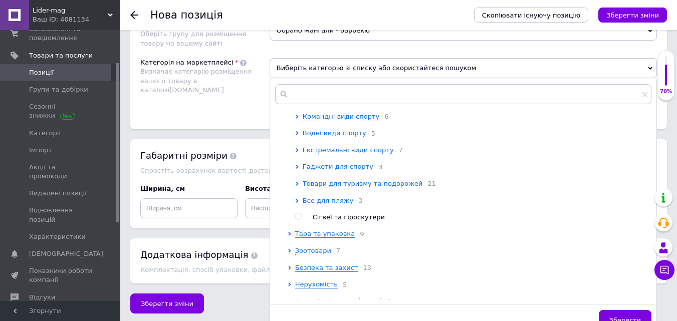
click at [297, 186] on icon at bounding box center [297, 184] width 4 height 4
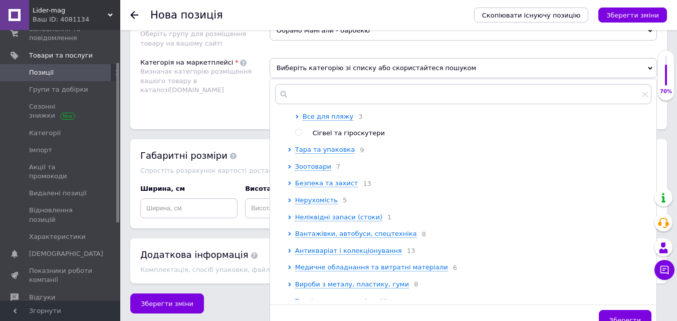
scroll to position [1092, 0]
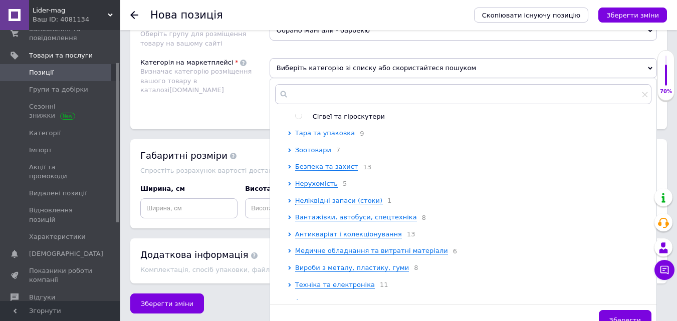
click at [290, 135] on icon at bounding box center [289, 133] width 3 height 4
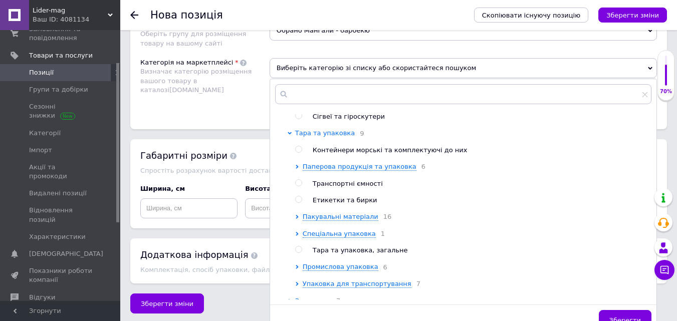
click at [291, 135] on icon at bounding box center [290, 133] width 4 height 3
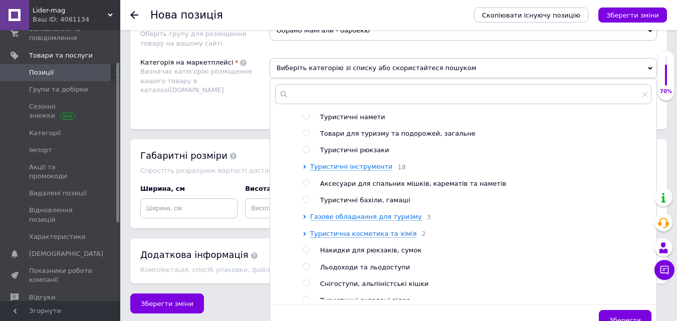
scroll to position [741, 0]
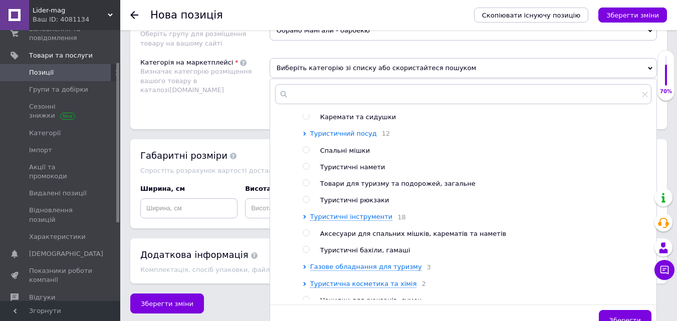
click at [304, 136] on icon at bounding box center [305, 134] width 4 height 4
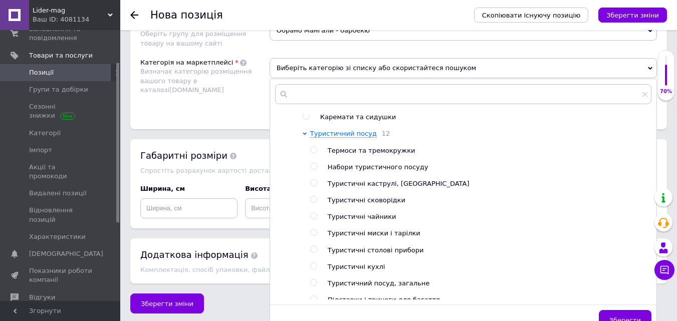
click at [348, 204] on span "Туристичні сковорідки" at bounding box center [367, 200] width 78 height 8
radio input "true"
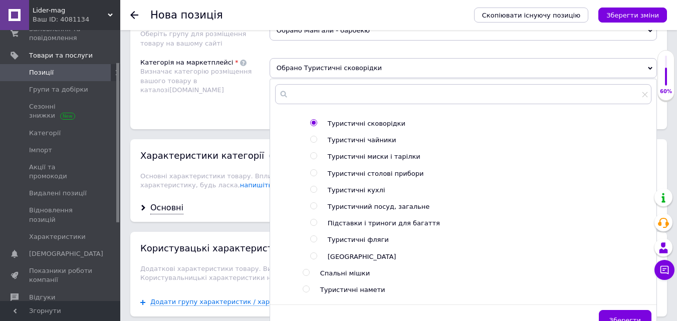
scroll to position [842, 0]
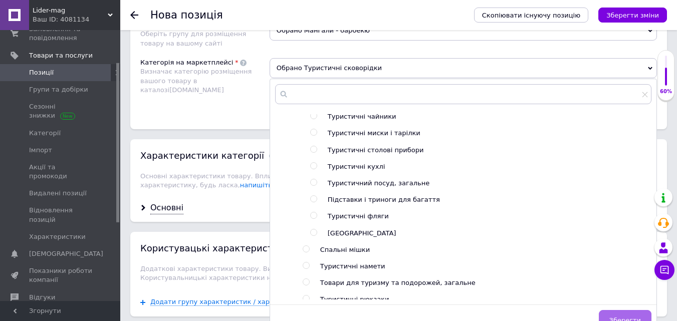
click at [620, 317] on span "Зберегти" at bounding box center [625, 321] width 32 height 8
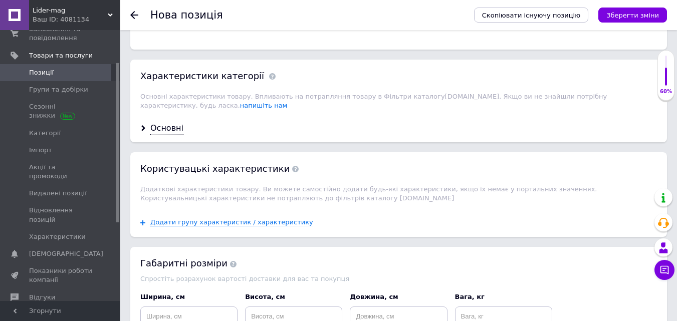
scroll to position [1030, 0]
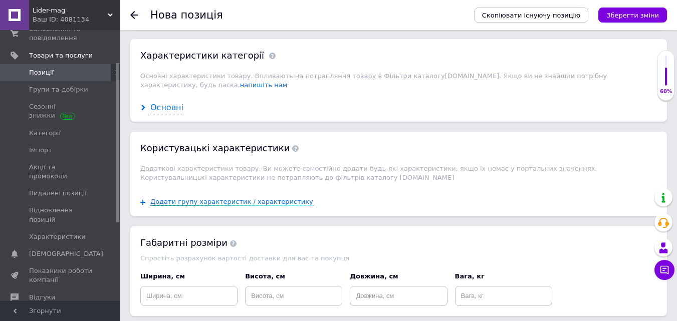
click at [165, 102] on div "Основні" at bounding box center [166, 108] width 33 height 12
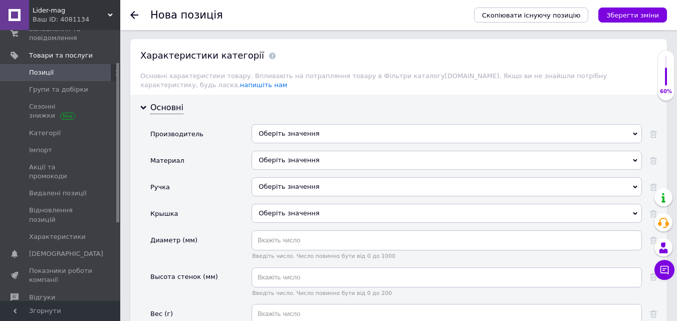
click at [327, 124] on div "Оберіть значення" at bounding box center [446, 133] width 390 height 19
click at [241, 95] on div "Основні Производитель Оберіть значення Материал Оберіть значення Ручка Оберіть …" at bounding box center [398, 325] width 536 height 460
click at [314, 151] on div "Оберіть значення" at bounding box center [446, 160] width 390 height 19
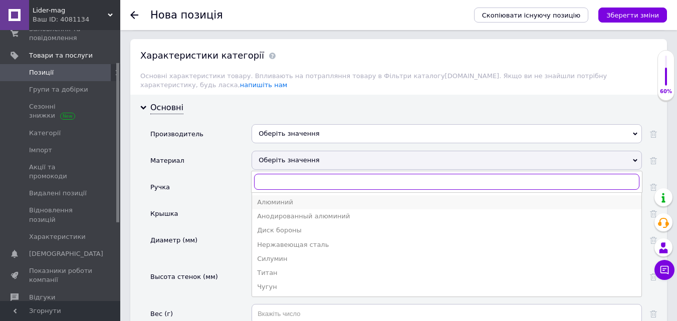
scroll to position [1080, 0]
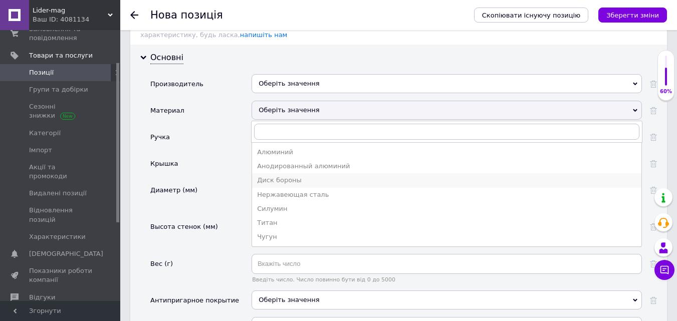
click at [291, 176] on div "Диск бороны" at bounding box center [446, 180] width 379 height 9
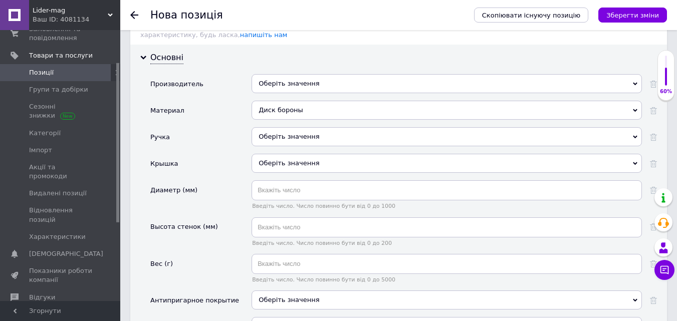
click at [318, 127] on div "Оберіть значення" at bounding box center [446, 136] width 390 height 19
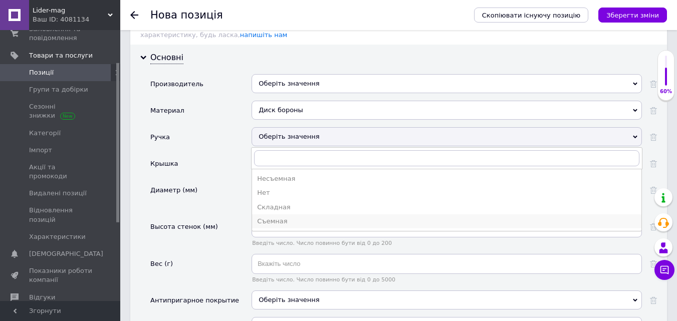
click at [277, 217] on div "Съемная" at bounding box center [446, 221] width 379 height 9
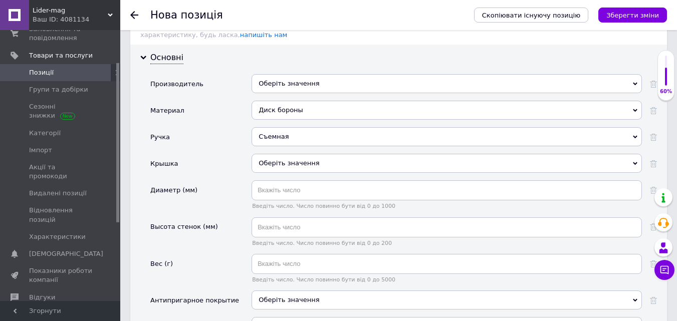
click at [322, 154] on div "Оберіть значення" at bounding box center [446, 163] width 390 height 19
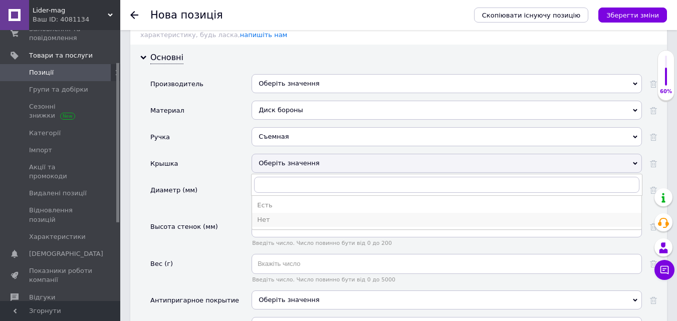
click at [261, 215] on div "Нет" at bounding box center [446, 219] width 379 height 9
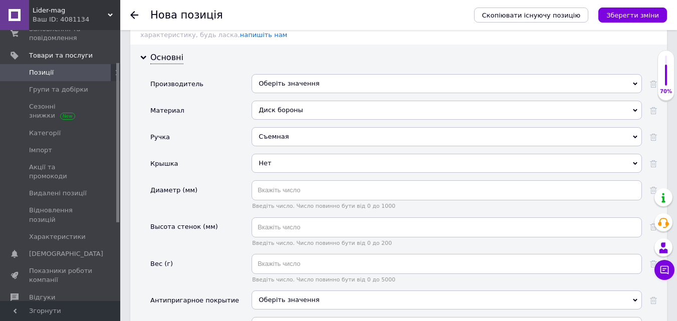
click at [633, 162] on use at bounding box center [635, 163] width 5 height 3
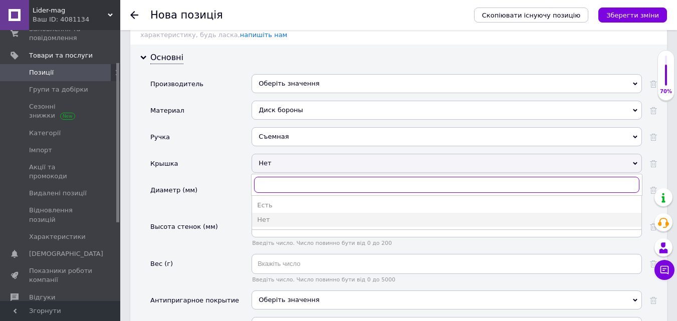
click at [284, 177] on input "text" at bounding box center [446, 185] width 385 height 16
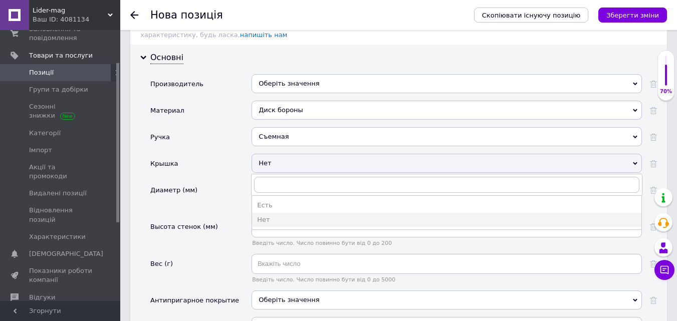
click at [237, 180] on div "Диаметр (мм)" at bounding box center [200, 198] width 101 height 37
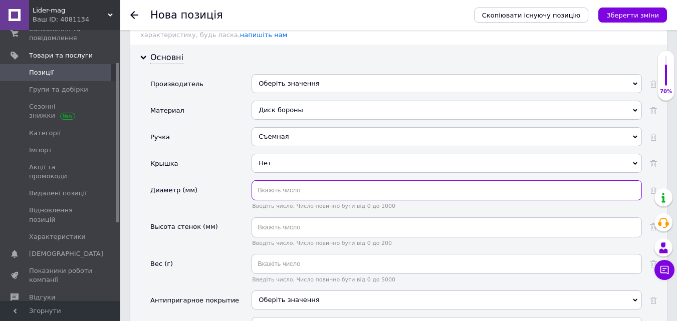
click at [314, 180] on input "text" at bounding box center [446, 190] width 390 height 20
type input "500"
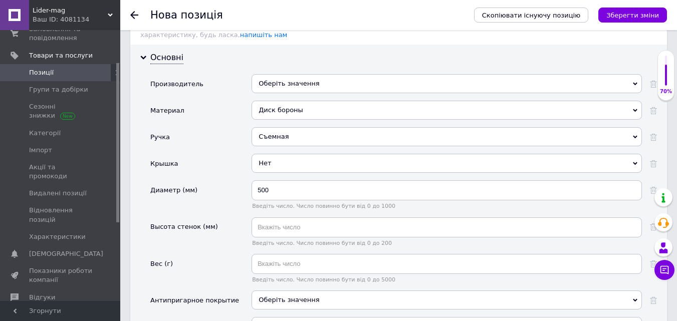
click at [238, 180] on div "Диаметр (мм)" at bounding box center [200, 198] width 101 height 37
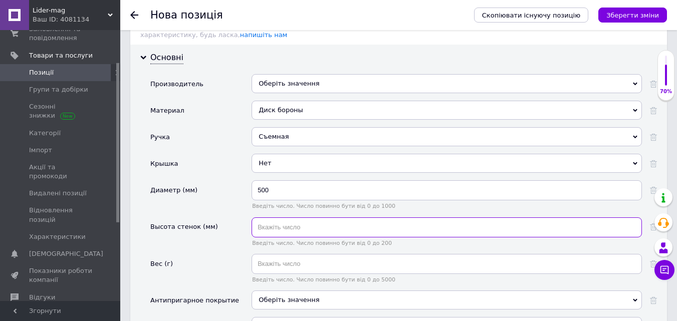
click at [267, 217] on input "text" at bounding box center [446, 227] width 390 height 20
type input "30"
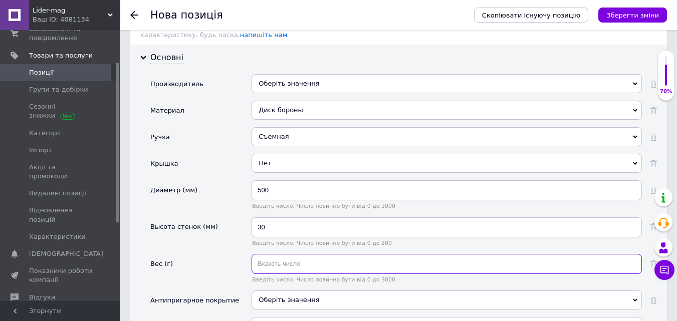
click at [271, 254] on input "text" at bounding box center [446, 264] width 390 height 20
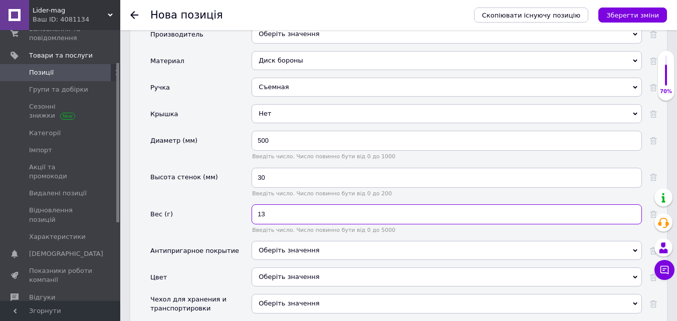
scroll to position [1131, 0]
type input "1300"
click at [236, 204] on div "Вес (г)" at bounding box center [200, 222] width 101 height 37
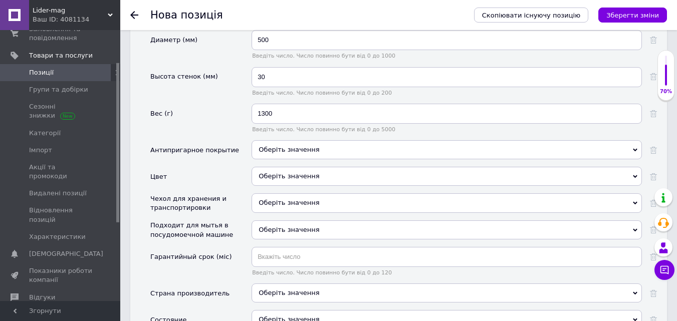
scroll to position [1281, 0]
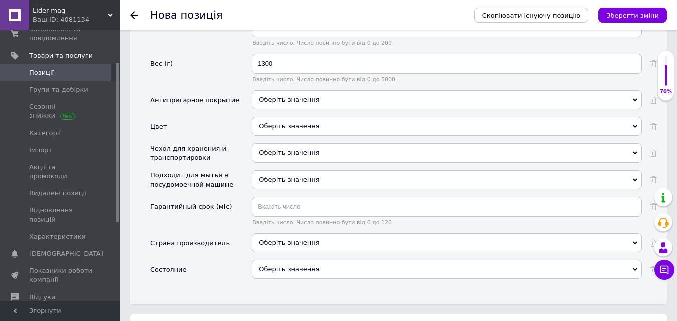
click at [322, 233] on div "Оберіть значення" at bounding box center [446, 242] width 390 height 19
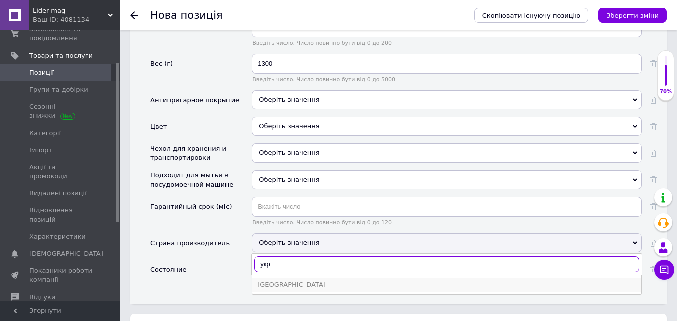
type input "укр"
click at [273, 281] on div "[GEOGRAPHIC_DATA]" at bounding box center [446, 285] width 379 height 9
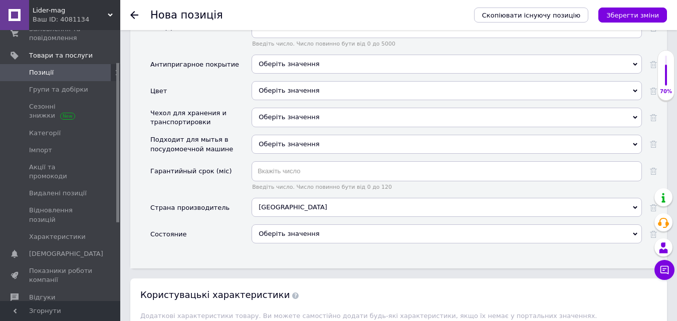
scroll to position [1331, 0]
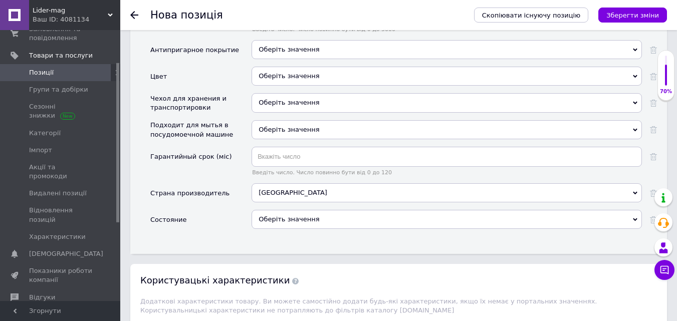
click at [316, 210] on div "Оберіть значення" at bounding box center [446, 219] width 390 height 19
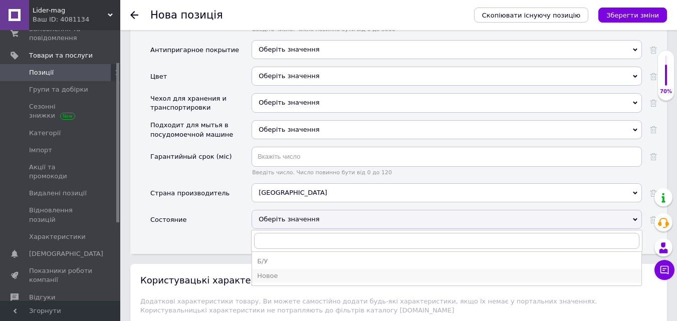
click at [273, 272] on div "Новое" at bounding box center [446, 276] width 379 height 9
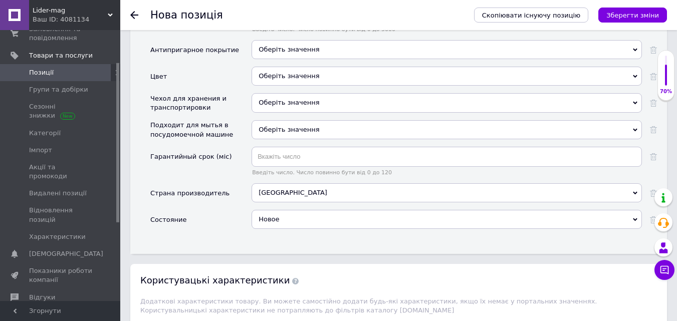
click at [239, 210] on div "Состояние" at bounding box center [200, 223] width 101 height 27
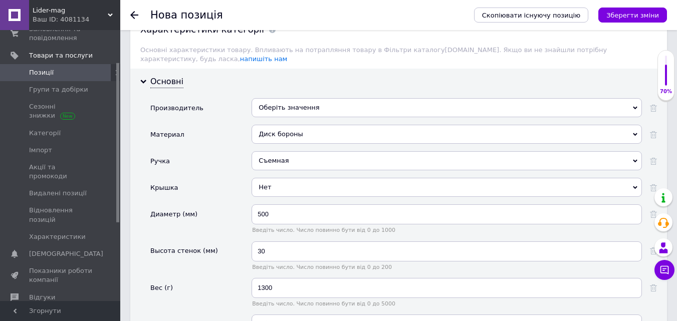
scroll to position [1031, 0]
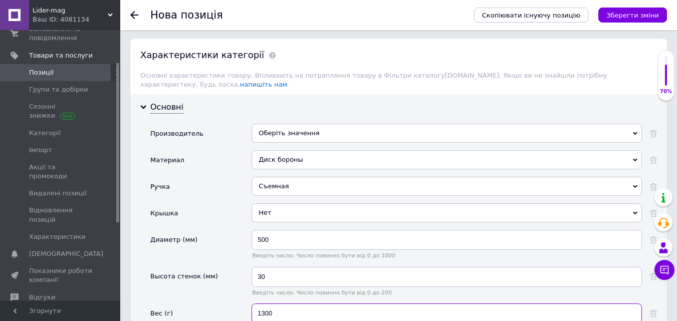
click at [275, 304] on input "1300" at bounding box center [446, 314] width 390 height 20
type input "13000"
click at [324, 124] on div "Оберіть значення" at bounding box center [446, 133] width 390 height 19
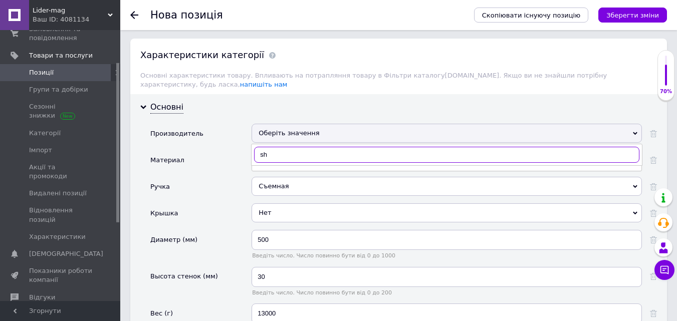
type input "s"
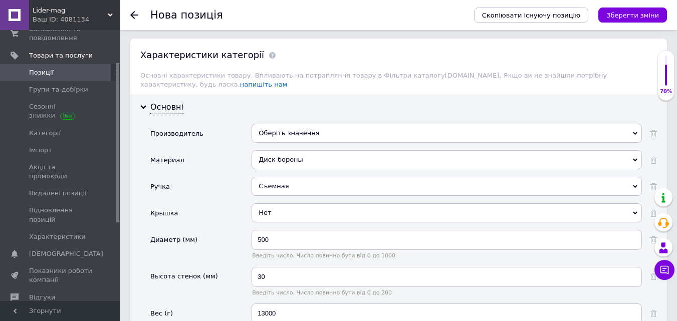
click at [325, 94] on div "Основні Производитель Оберіть значення A&S ASSA B&S C&S F&S H&S K&S M&M's P&S R…" at bounding box center [398, 324] width 536 height 460
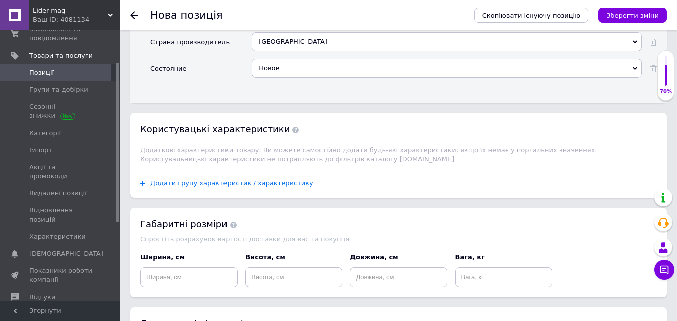
scroll to position [1532, 0]
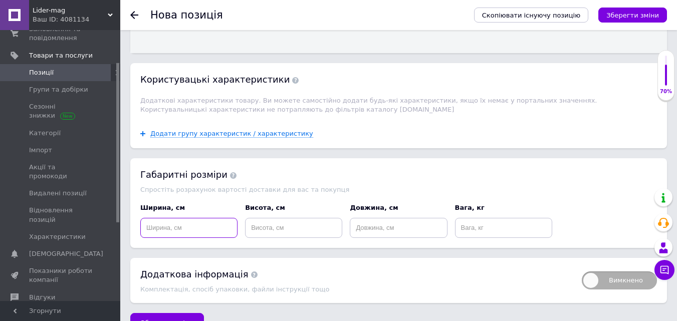
click at [170, 218] on input at bounding box center [188, 228] width 97 height 20
type input "55"
click at [271, 218] on input at bounding box center [293, 228] width 97 height 20
click at [371, 218] on input at bounding box center [398, 228] width 97 height 20
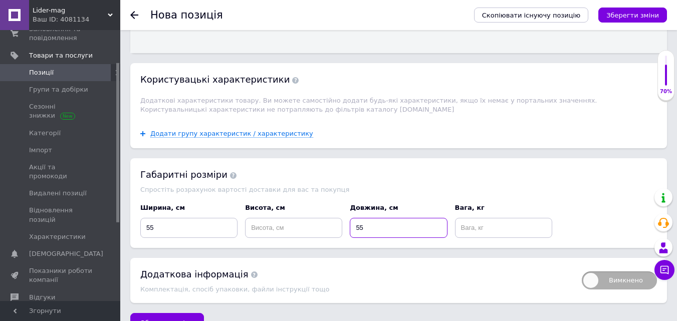
type input "55"
click at [267, 218] on input at bounding box center [293, 228] width 97 height 20
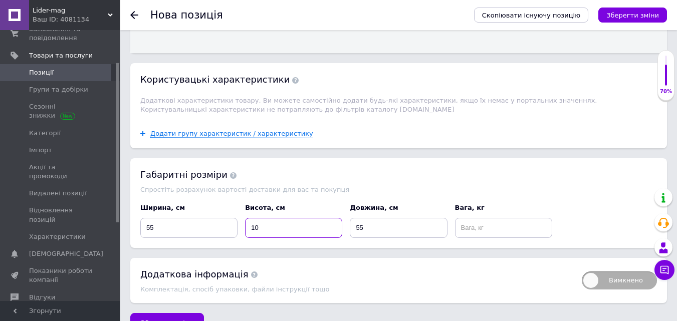
type input "10"
click at [472, 218] on input at bounding box center [503, 228] width 97 height 20
type input "13"
click at [455, 222] on div "Габаритні розміри Спростіть розрахунок вартості доставки для вас та покупця Шир…" at bounding box center [398, 202] width 536 height 89
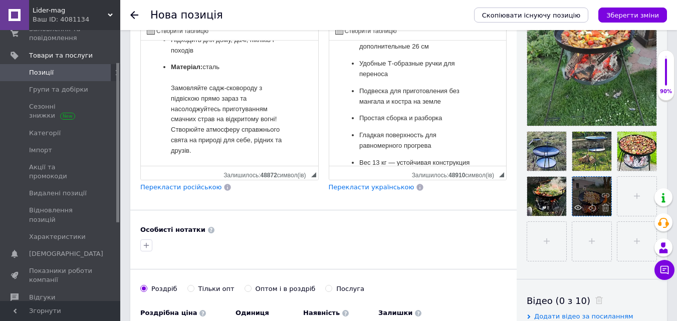
scroll to position [277, 0]
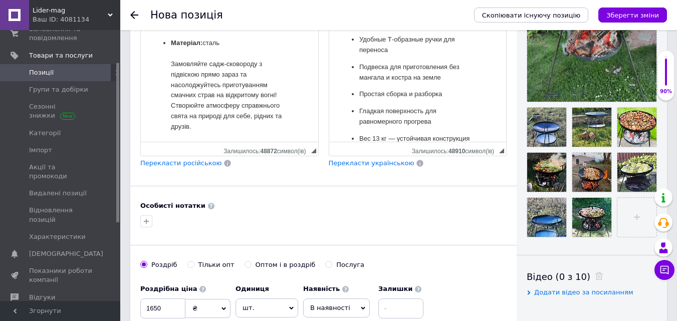
click at [516, 234] on div "Основна інформація При сохранении товара пустые поля будут переведены автоматич…" at bounding box center [323, 96] width 386 height 667
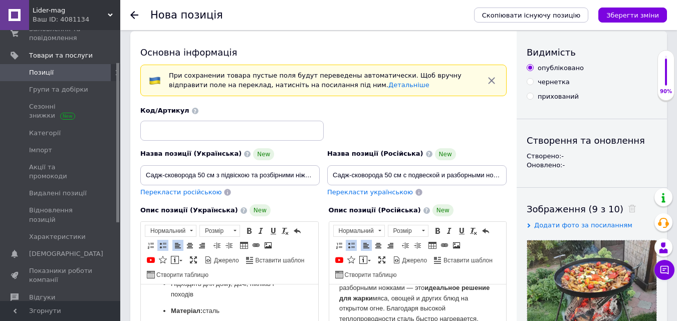
scroll to position [0, 0]
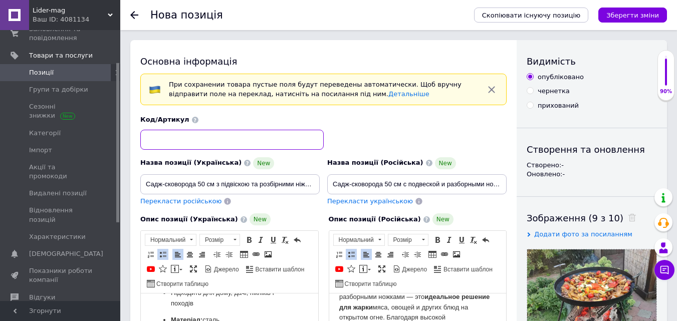
click at [227, 137] on input at bounding box center [231, 140] width 183 height 20
type input "1"
click at [373, 121] on div "Код/Артикул 1" at bounding box center [324, 133] width 374 height 42
click at [156, 138] on input "1" at bounding box center [231, 140] width 183 height 20
click at [371, 137] on div "Код/Артикул" at bounding box center [324, 133] width 374 height 42
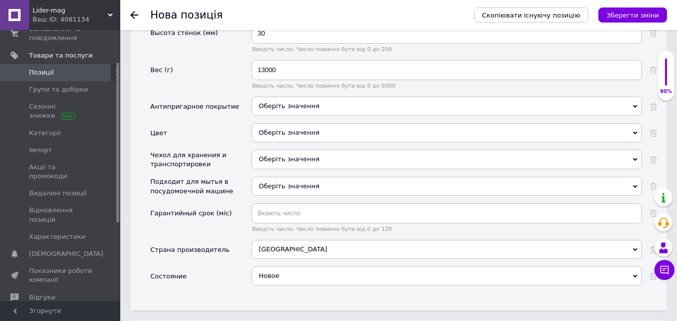
scroll to position [1252, 0]
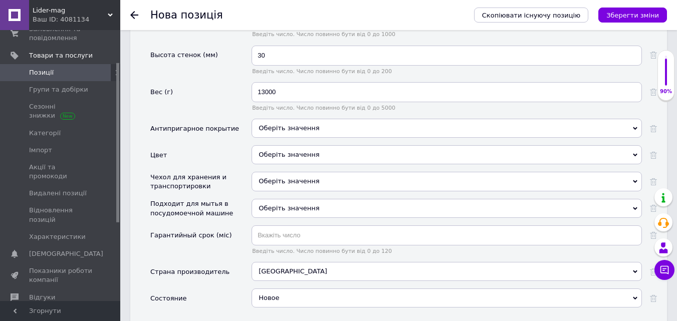
click at [305, 145] on div "Оберіть значення" at bounding box center [446, 154] width 390 height 19
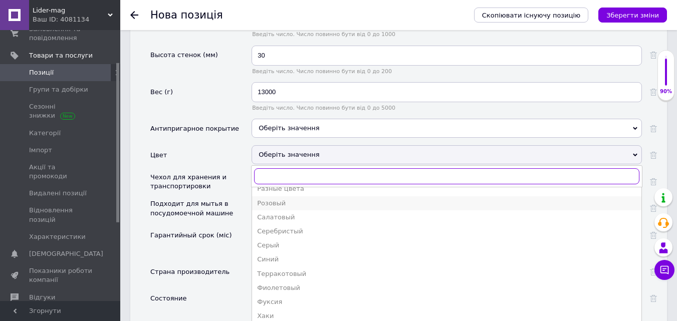
scroll to position [166, 0]
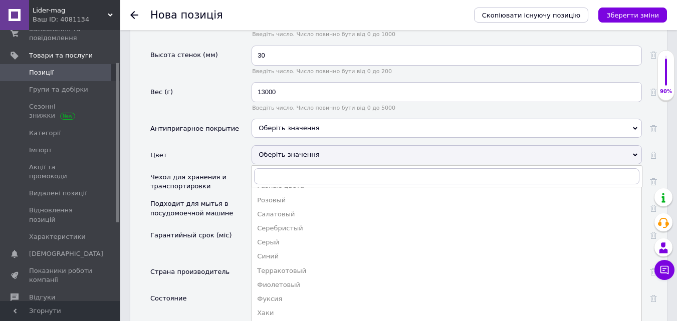
click at [238, 145] on div "Цвет" at bounding box center [200, 158] width 101 height 27
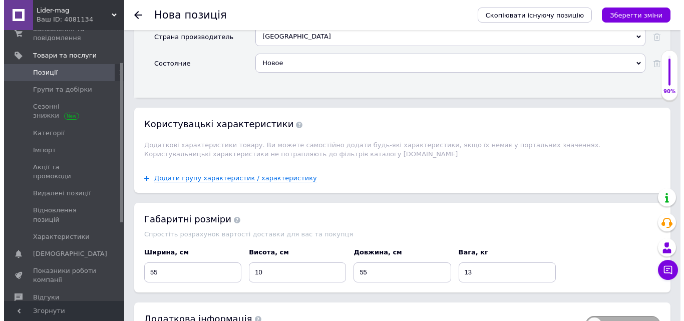
scroll to position [1503, 0]
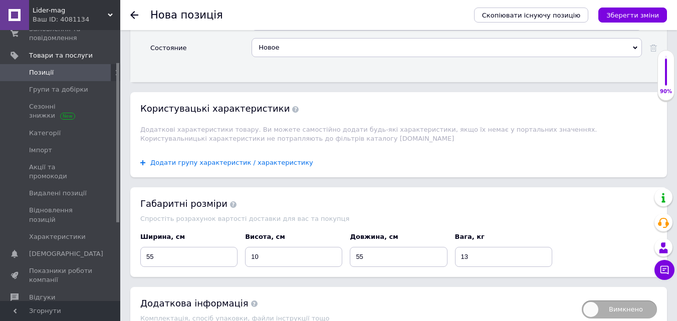
click at [158, 159] on span "Додати групу характеристик / характеристику" at bounding box center [231, 163] width 163 height 8
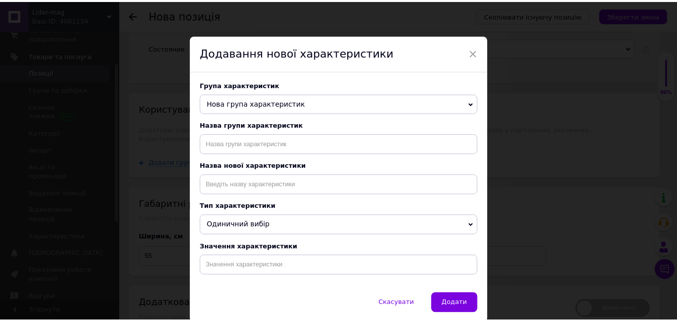
scroll to position [43, 0]
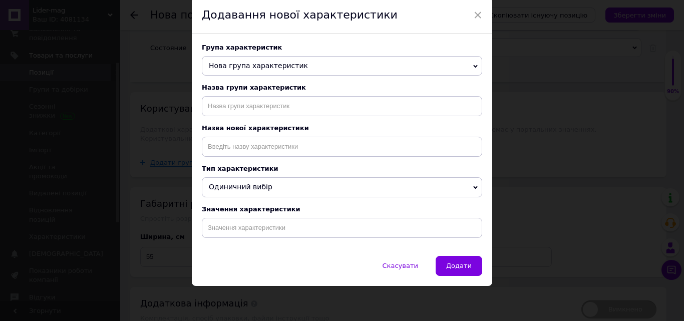
click at [528, 197] on div "× Додавання нової характеристики Група характеристик Нова група характеристик О…" at bounding box center [342, 160] width 684 height 321
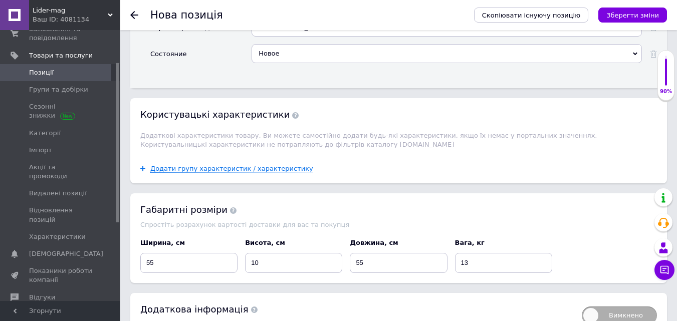
scroll to position [1532, 0]
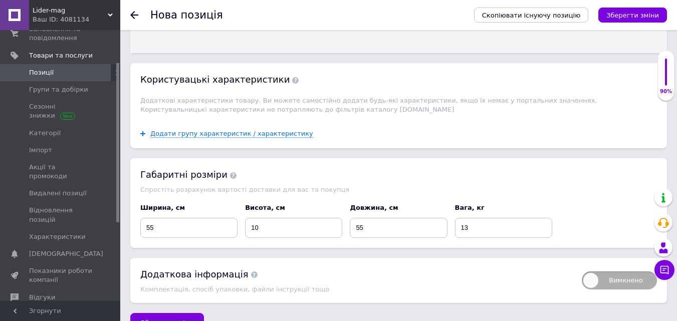
click at [591, 272] on span "Вимкнено" at bounding box center [619, 281] width 75 height 18
click at [582, 265] on input "Вимкнено" at bounding box center [578, 268] width 7 height 7
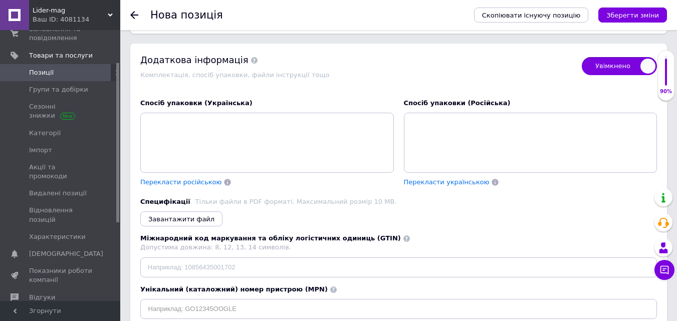
scroll to position [1722, 0]
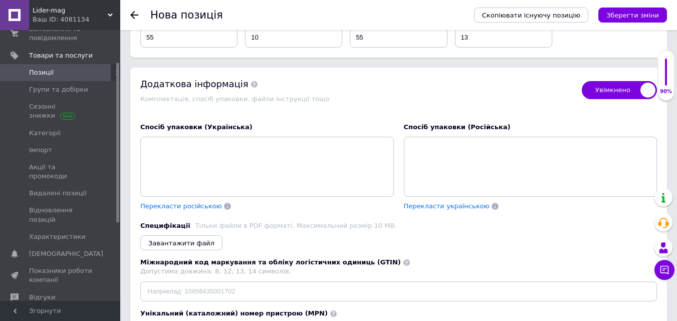
click at [641, 81] on span "Увімкнено" at bounding box center [619, 90] width 75 height 18
click at [582, 75] on input "Увімкнено" at bounding box center [578, 78] width 7 height 7
checkbox input "false"
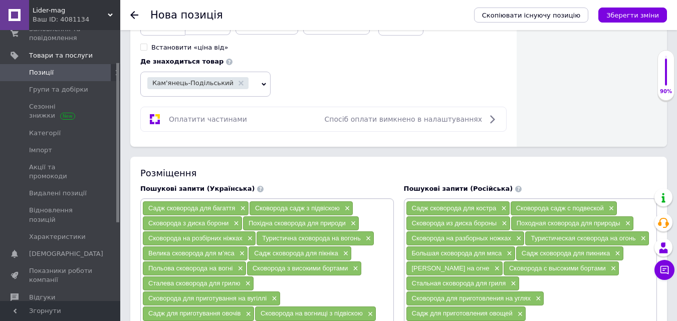
scroll to position [530, 0]
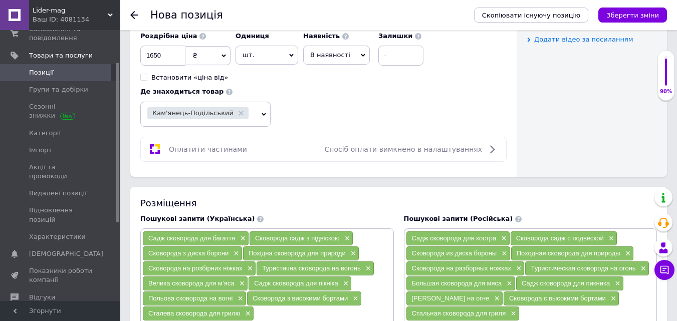
click at [488, 150] on icon at bounding box center [492, 149] width 12 height 12
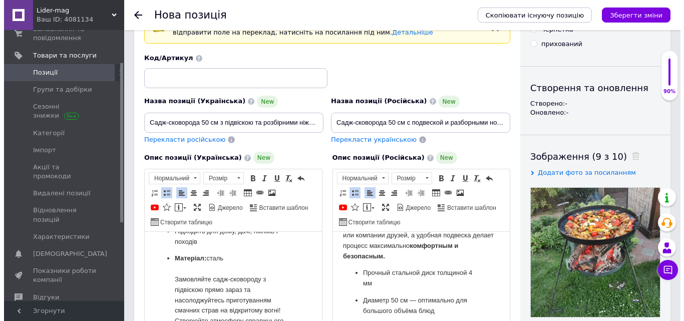
scroll to position [79, 0]
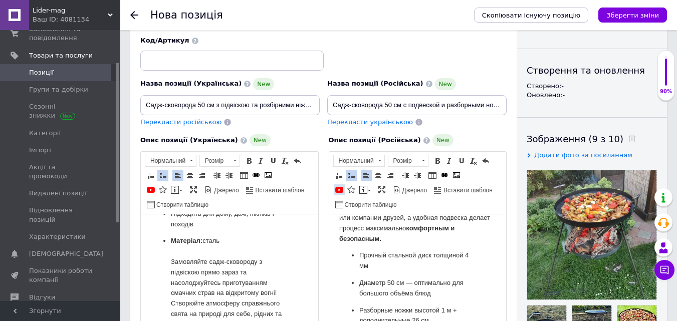
click at [338, 189] on span at bounding box center [339, 190] width 8 height 8
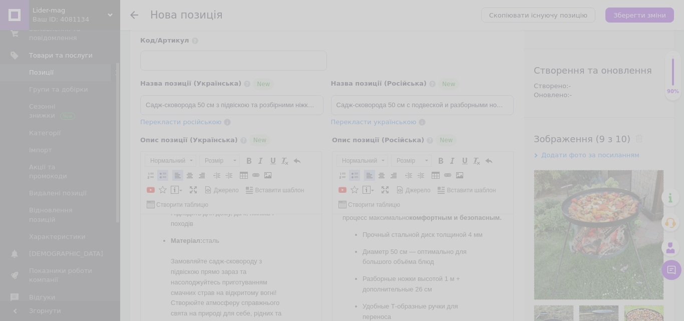
scroll to position [352, 0]
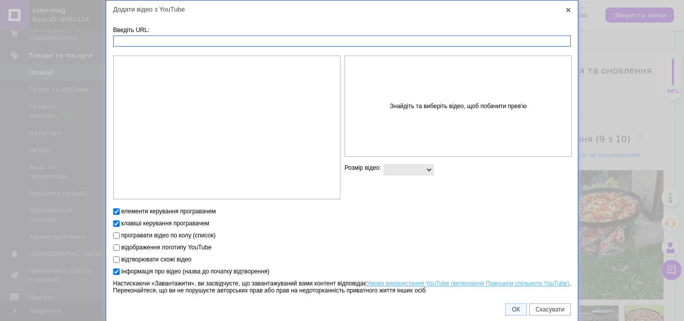
paste input "[URL][DOMAIN_NAME]"
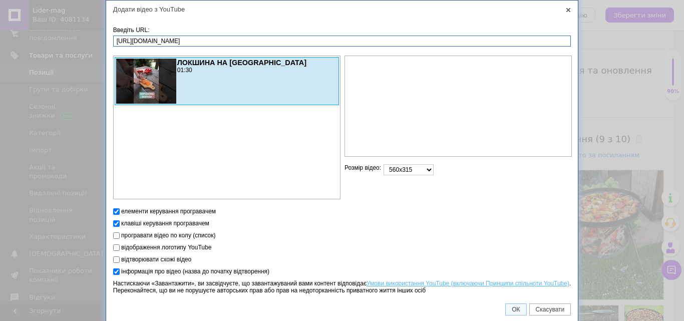
scroll to position [2, 0]
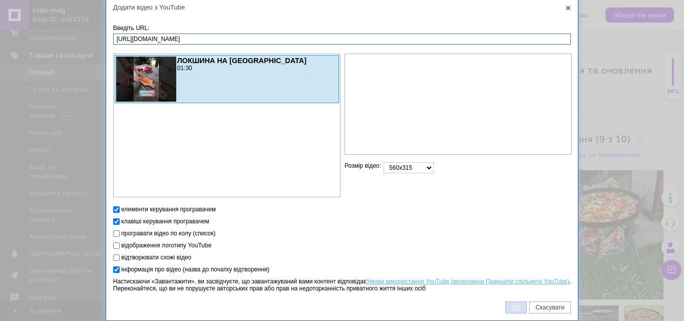
type input "[URL][DOMAIN_NAME]"
click at [516, 309] on span "ОК" at bounding box center [516, 307] width 20 height 7
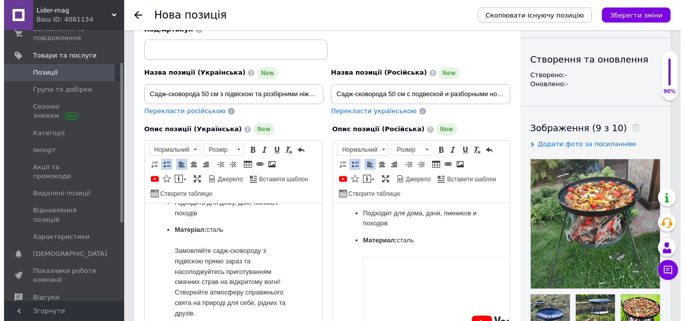
scroll to position [468, 0]
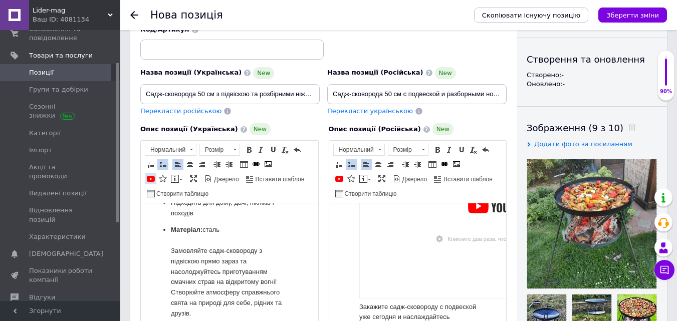
click at [149, 179] on span at bounding box center [151, 179] width 8 height 8
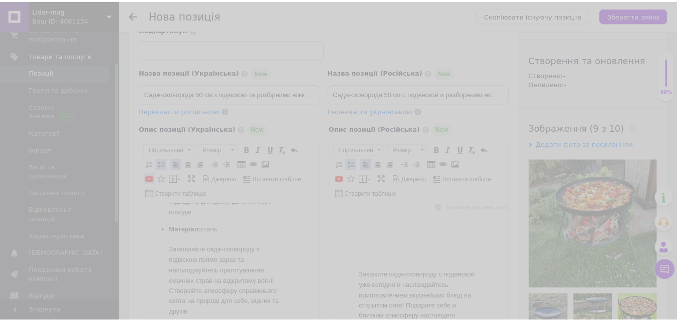
scroll to position [458, 0]
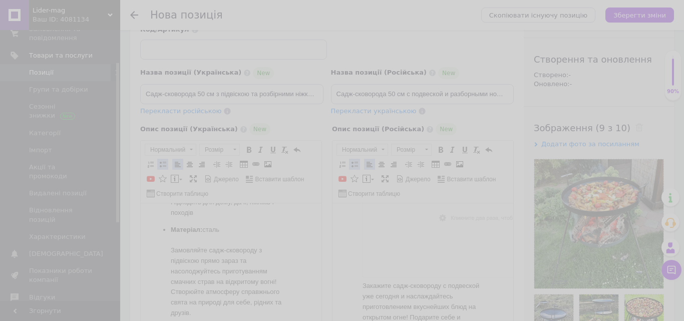
paste input "[URL][DOMAIN_NAME]"
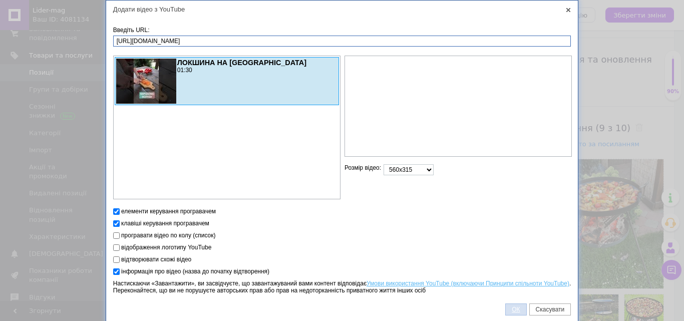
type input "[URL][DOMAIN_NAME]"
click at [513, 308] on span "ОК" at bounding box center [516, 309] width 20 height 7
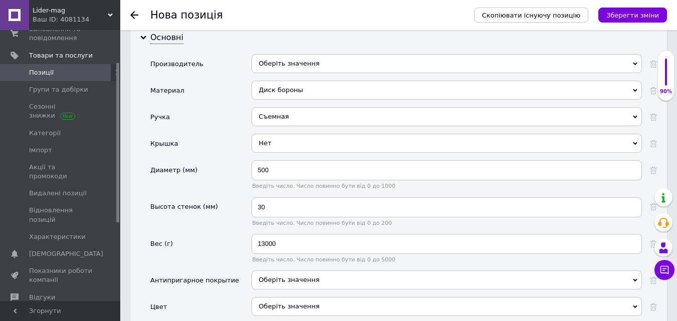
scroll to position [1152, 0]
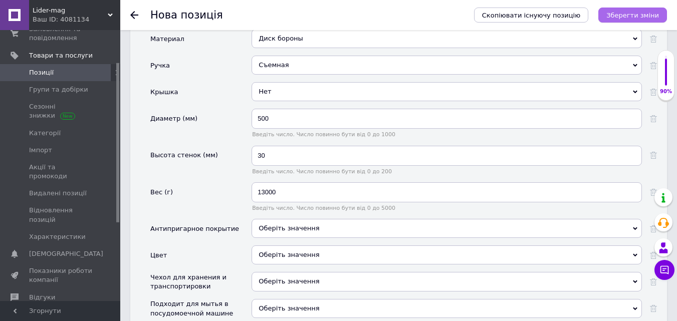
click at [634, 14] on icon "Зберегти зміни" at bounding box center [632, 16] width 53 height 8
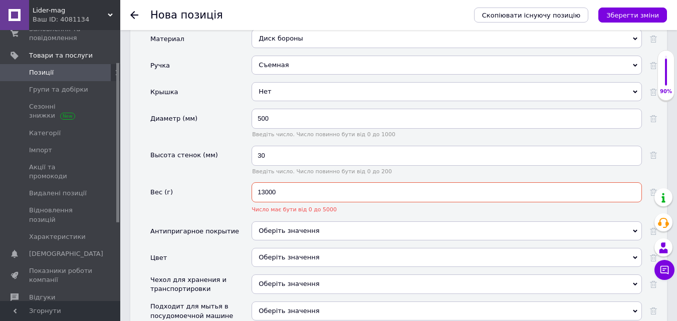
scroll to position [1177, 0]
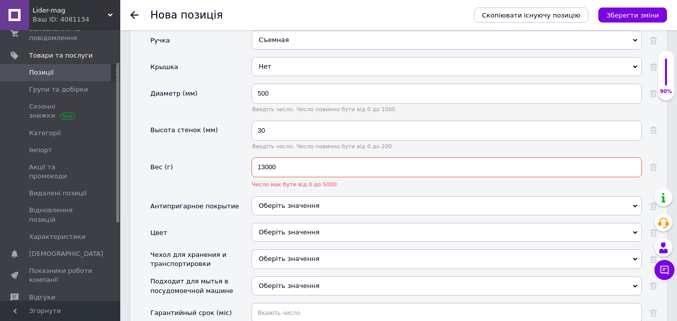
click at [277, 157] on input "13000" at bounding box center [446, 167] width 390 height 20
drag, startPoint x: 279, startPoint y: 143, endPoint x: 254, endPoint y: 144, distance: 24.1
click at [254, 157] on input "13000" at bounding box center [446, 167] width 390 height 20
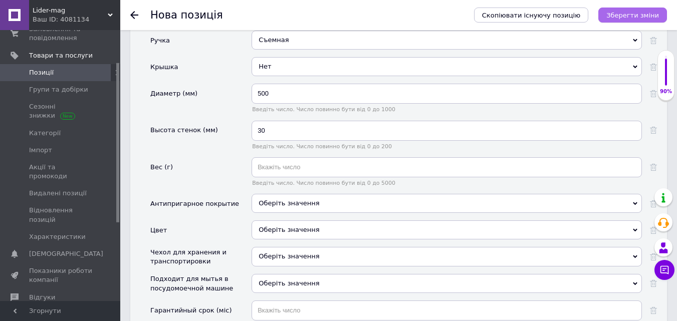
click at [632, 14] on icon "Зберегти зміни" at bounding box center [632, 16] width 53 height 8
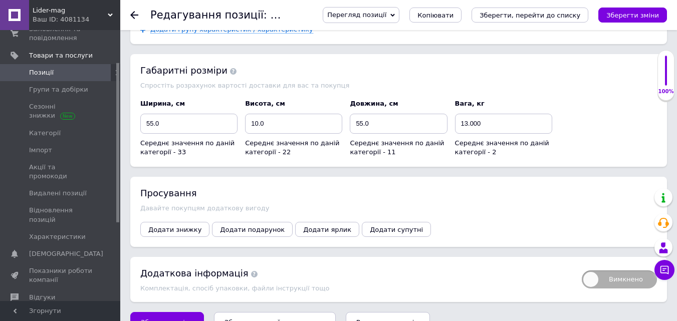
scroll to position [1195, 0]
click at [631, 15] on icon "Зберегти зміни" at bounding box center [632, 16] width 53 height 8
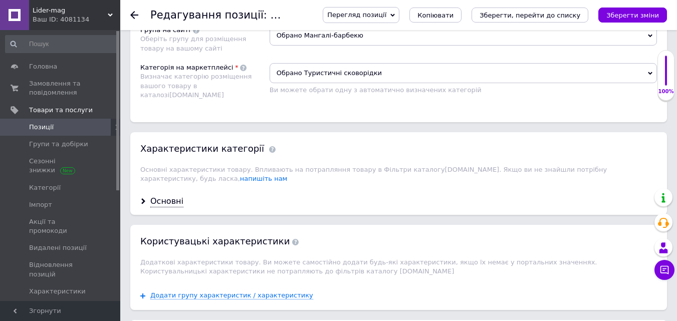
scroll to position [952, 0]
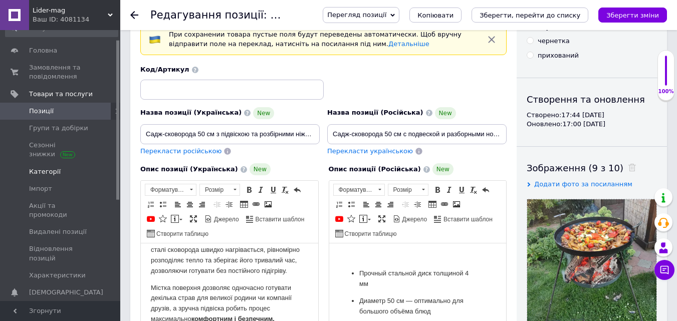
scroll to position [0, 0]
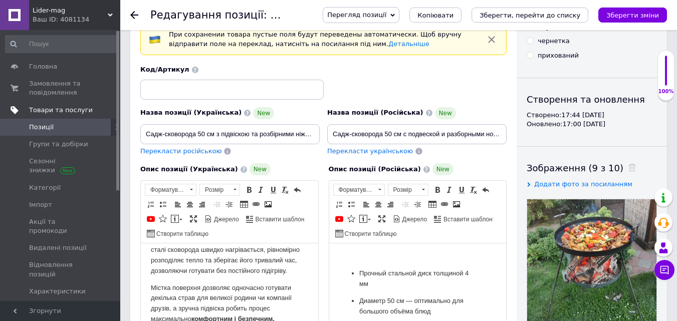
click at [69, 109] on span "Товари та послуги" at bounding box center [61, 110] width 64 height 9
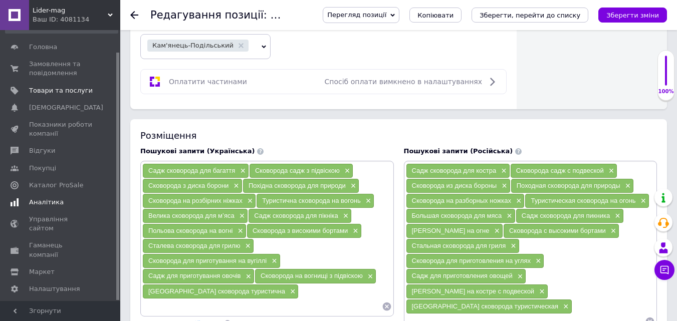
scroll to position [24, 0]
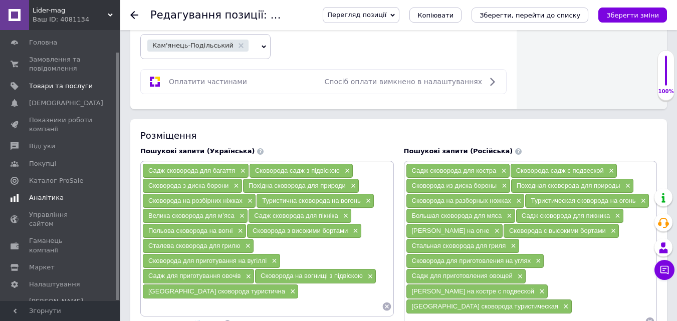
click at [50, 197] on span "Аналітика" at bounding box center [46, 197] width 35 height 9
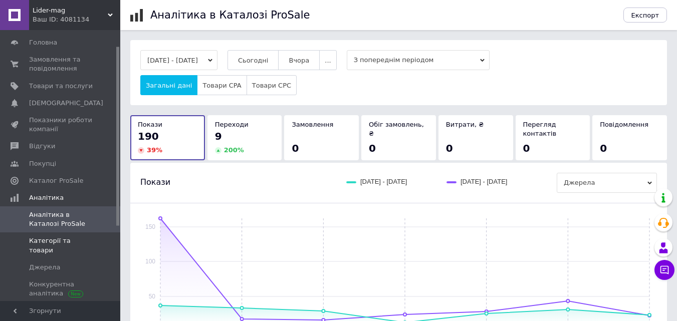
click at [73, 239] on span "Категорії та товари" at bounding box center [61, 245] width 64 height 18
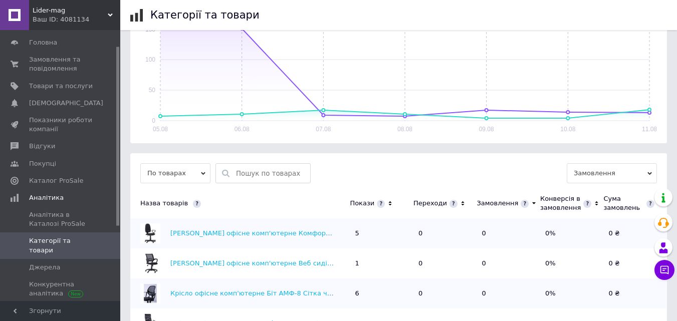
scroll to position [200, 0]
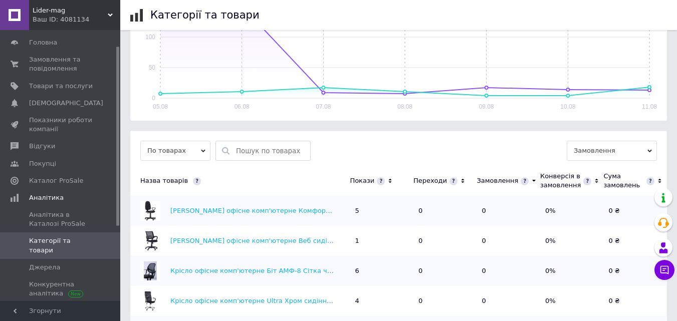
click at [459, 177] on icon at bounding box center [462, 181] width 7 height 9
click at [63, 86] on span "Товари та послуги" at bounding box center [61, 86] width 64 height 9
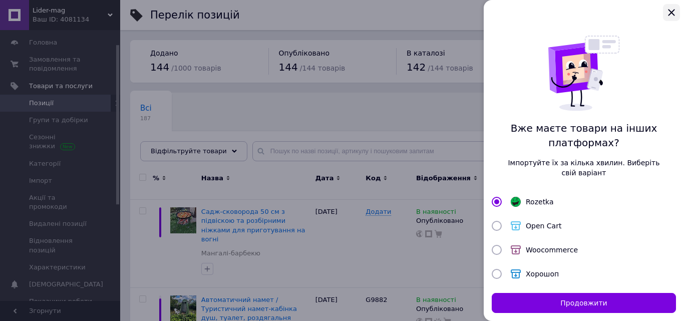
click at [672, 12] on icon "Закрыть" at bounding box center [671, 12] width 7 height 7
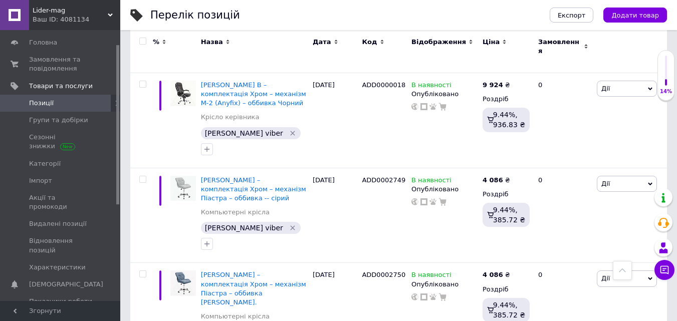
scroll to position [1705, 0]
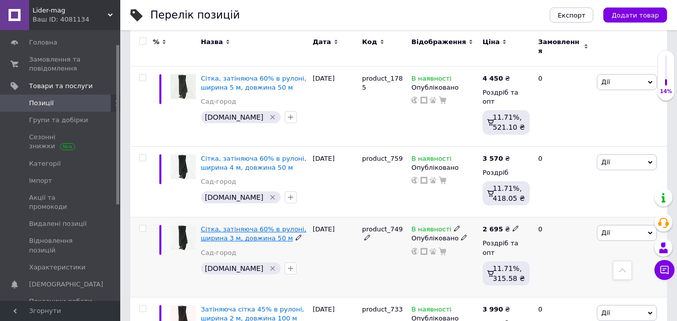
scroll to position [940, 0]
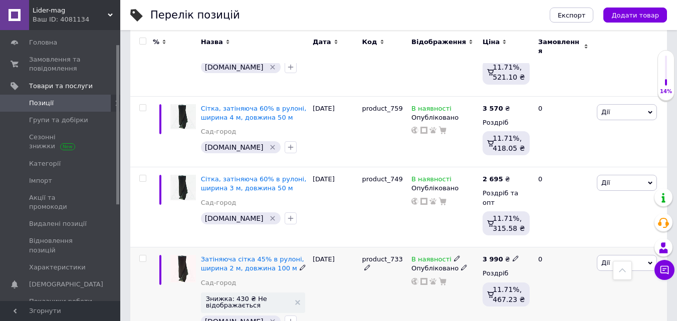
click at [646, 255] on span "Дії" at bounding box center [627, 263] width 60 height 16
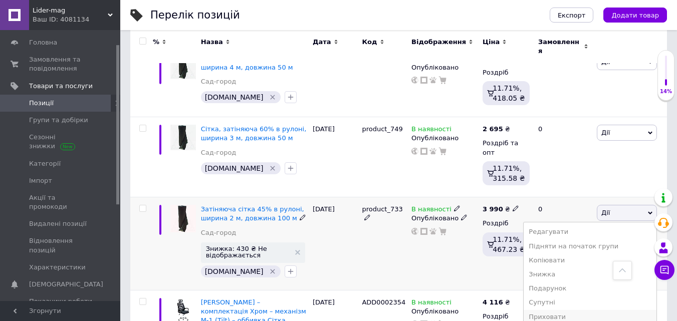
scroll to position [1040, 0]
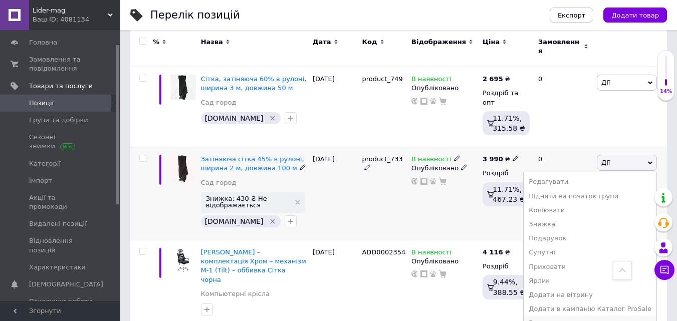
click at [558, 316] on li "Видалити" at bounding box center [589, 323] width 133 height 14
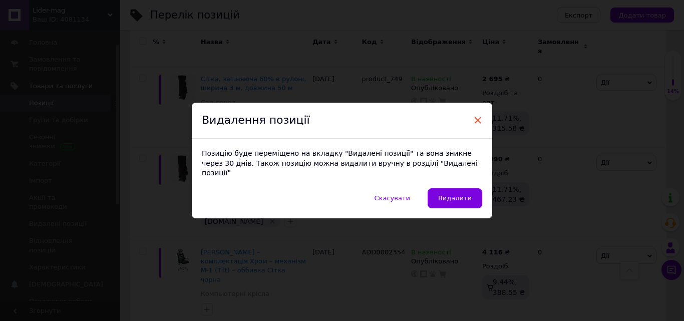
click at [478, 121] on span "×" at bounding box center [477, 120] width 9 height 17
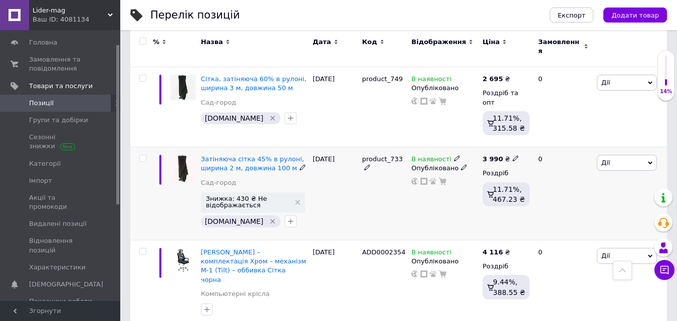
click at [646, 155] on span "Дії" at bounding box center [627, 163] width 60 height 16
